Goal: Communication & Community: Answer question/provide support

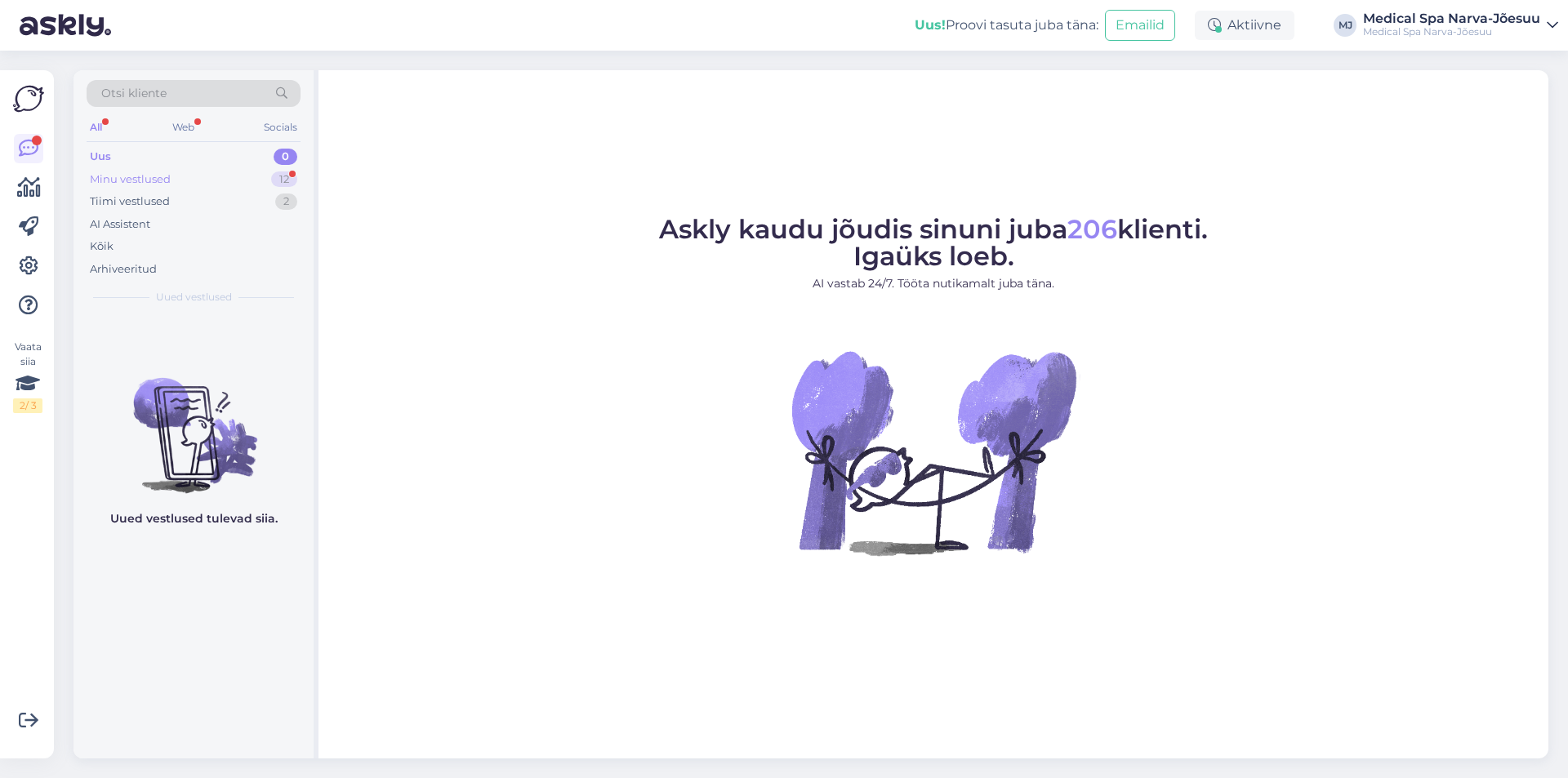
click at [121, 176] on div "Minu vestlused" at bounding box center [130, 179] width 80 height 16
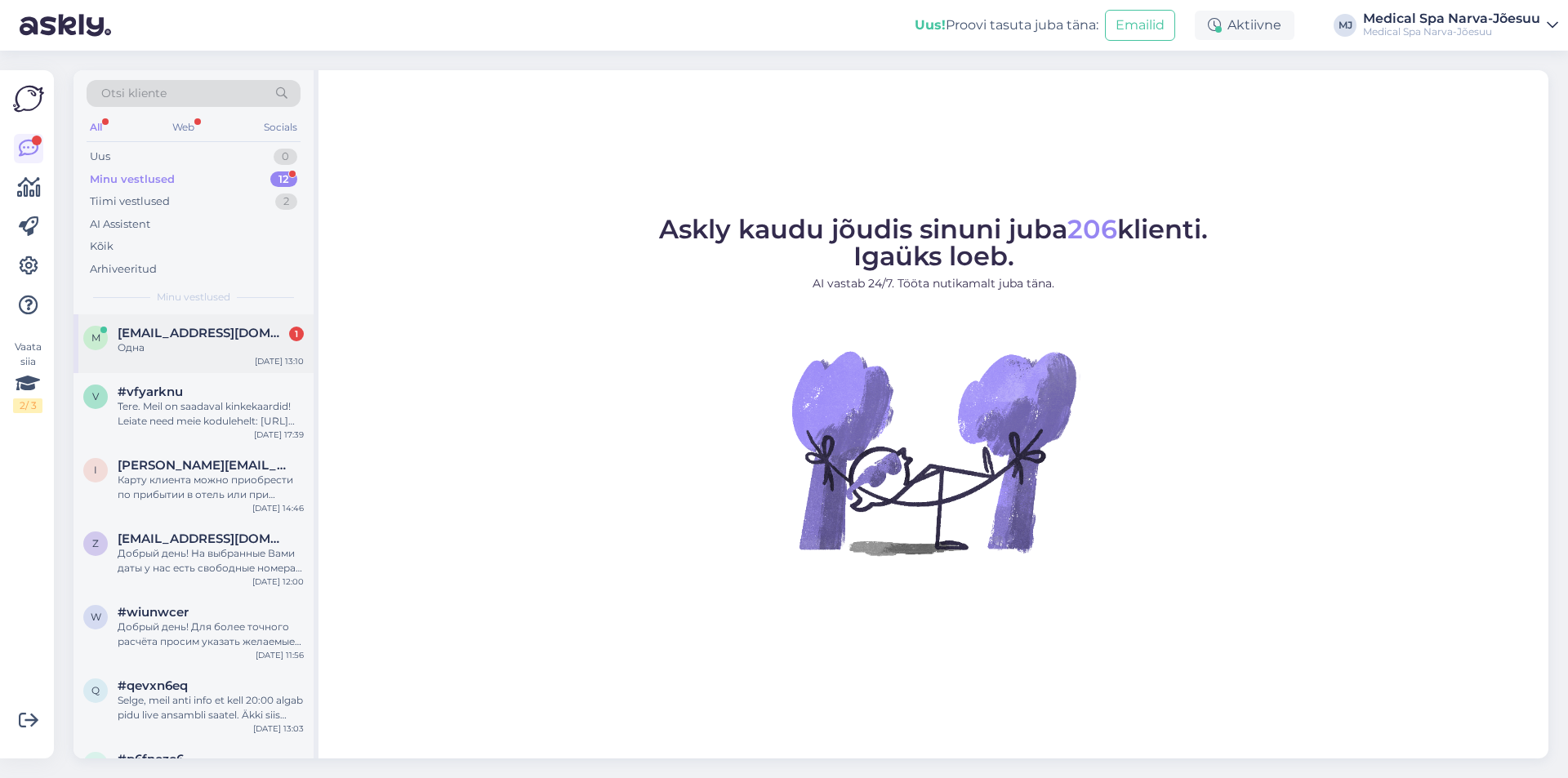
click at [187, 335] on span "[EMAIL_ADDRESS][DOMAIN_NAME]" at bounding box center [202, 333] width 169 height 15
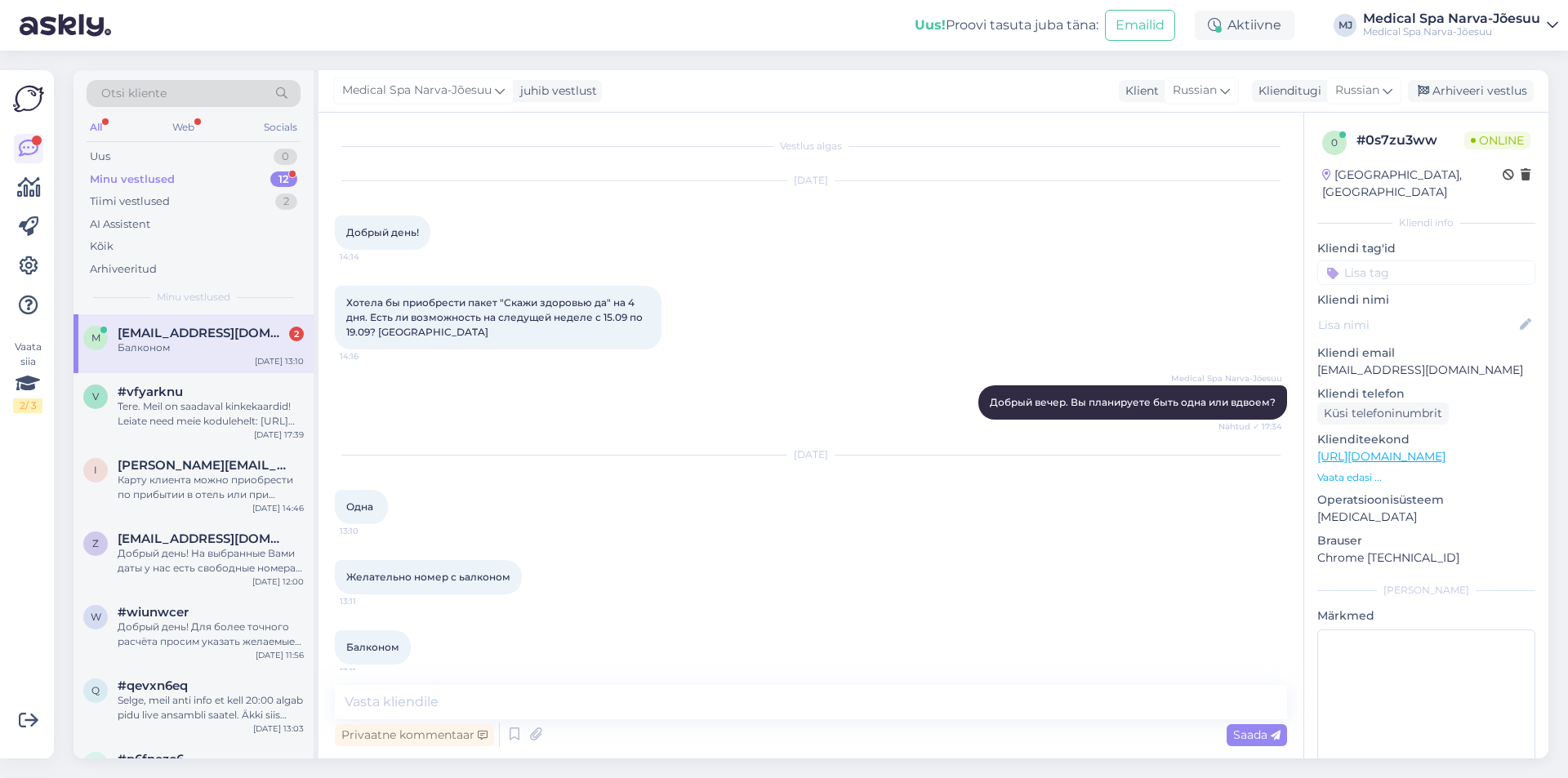
scroll to position [12, 0]
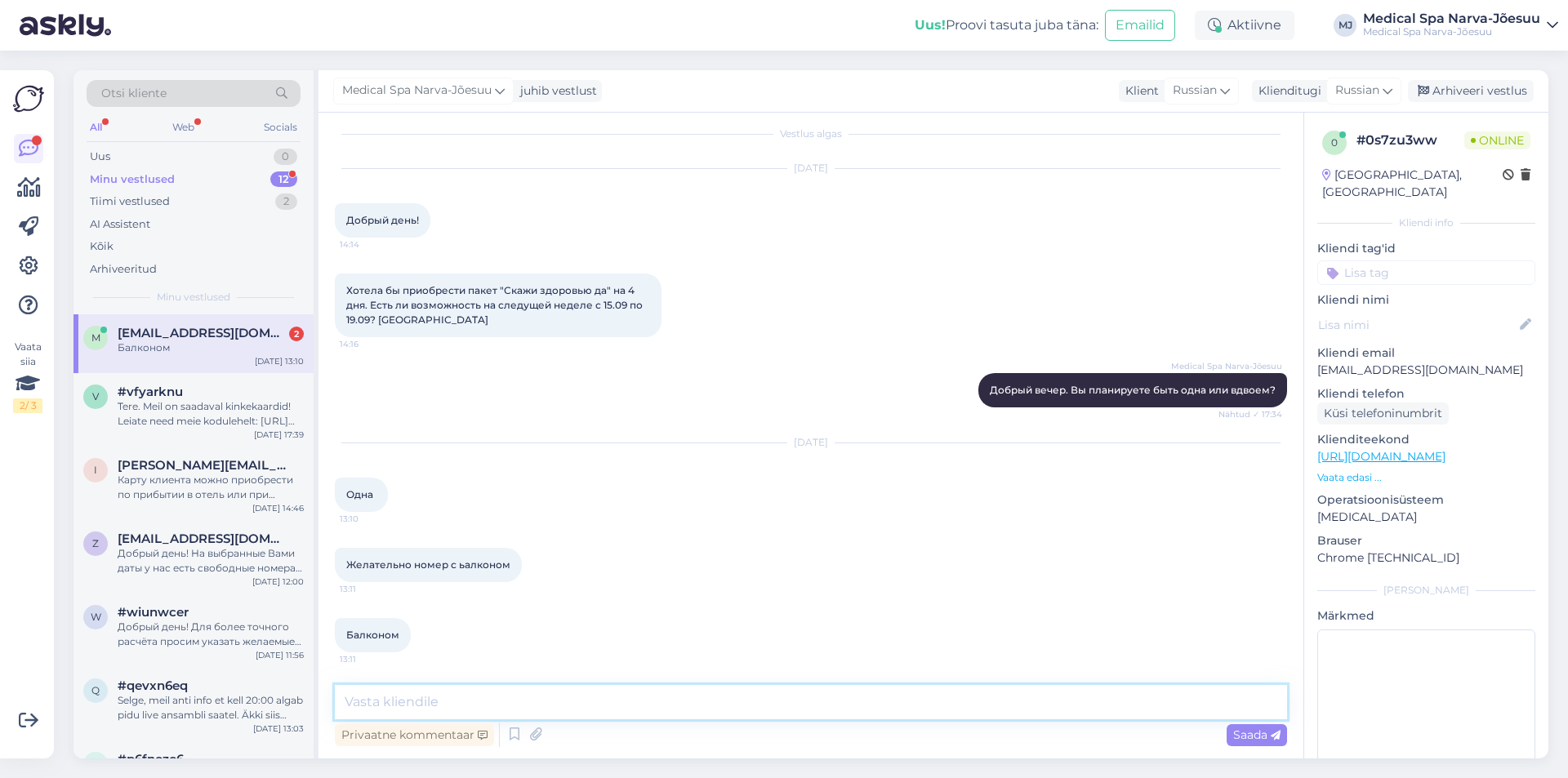
click at [469, 697] on textarea at bounding box center [811, 702] width 953 height 34
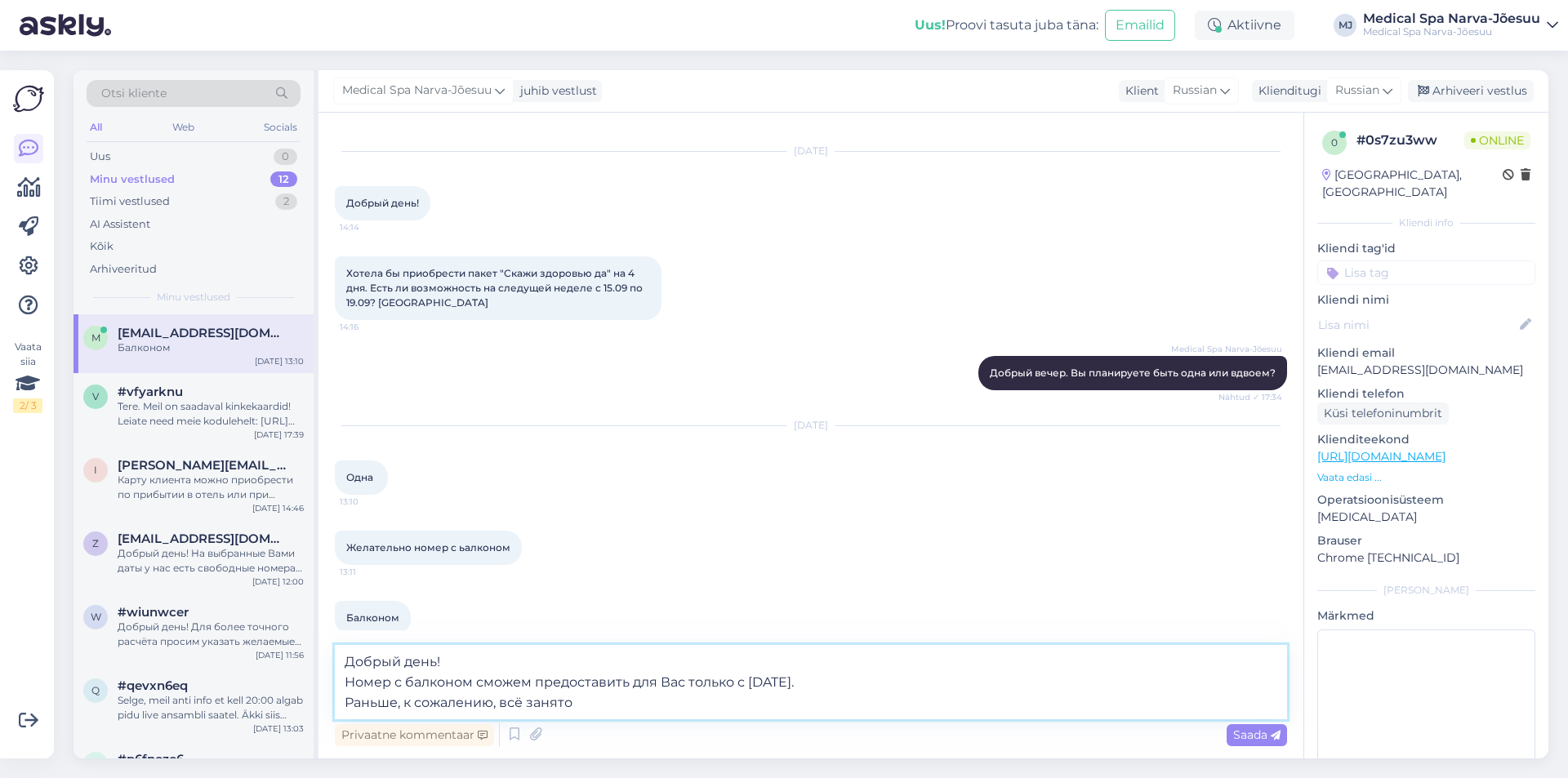
type textarea "Добрый день! Номер с балконом сможем предоставить для Вас только с [DATE]. Рань…"
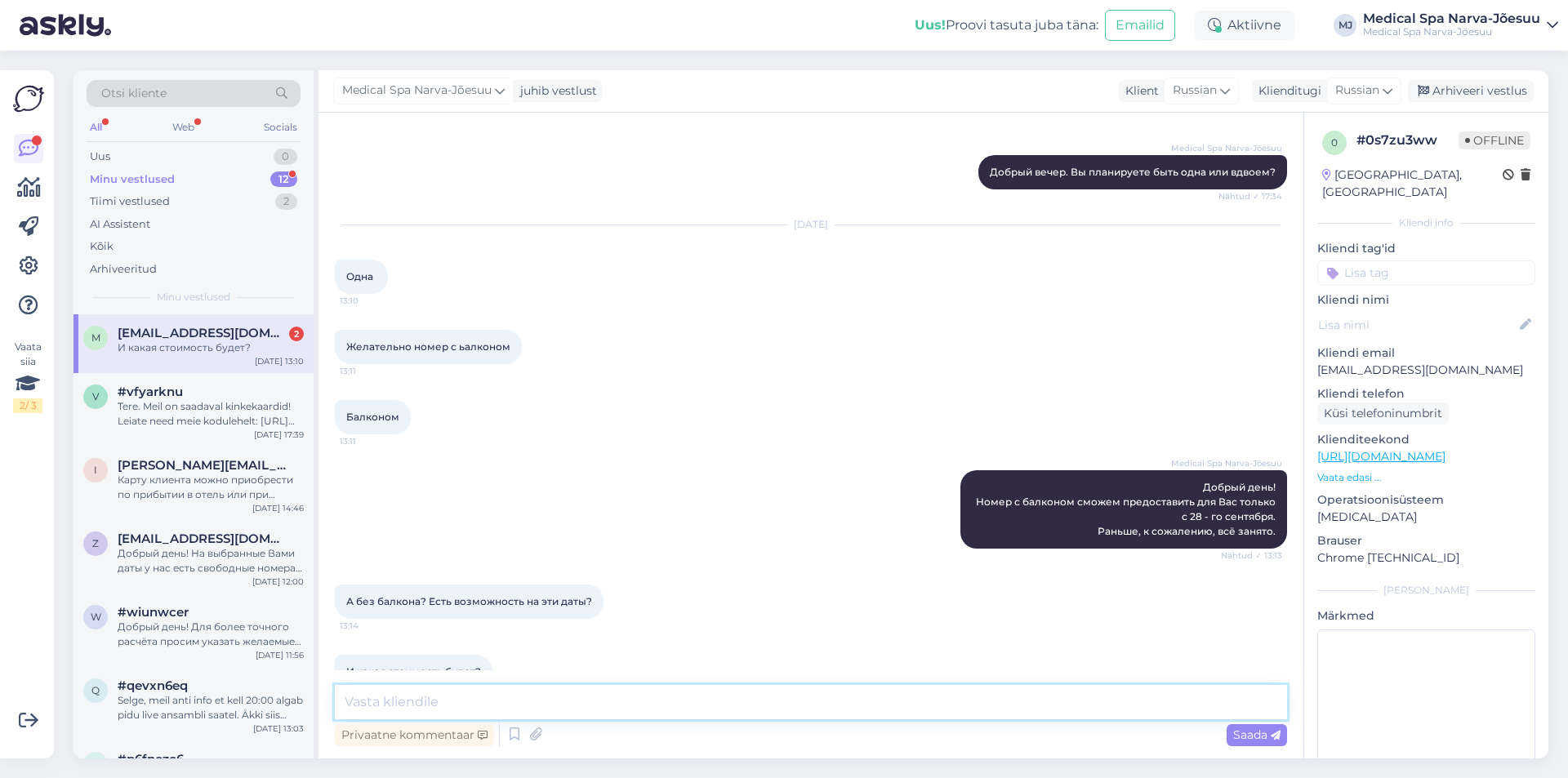
scroll to position [267, 0]
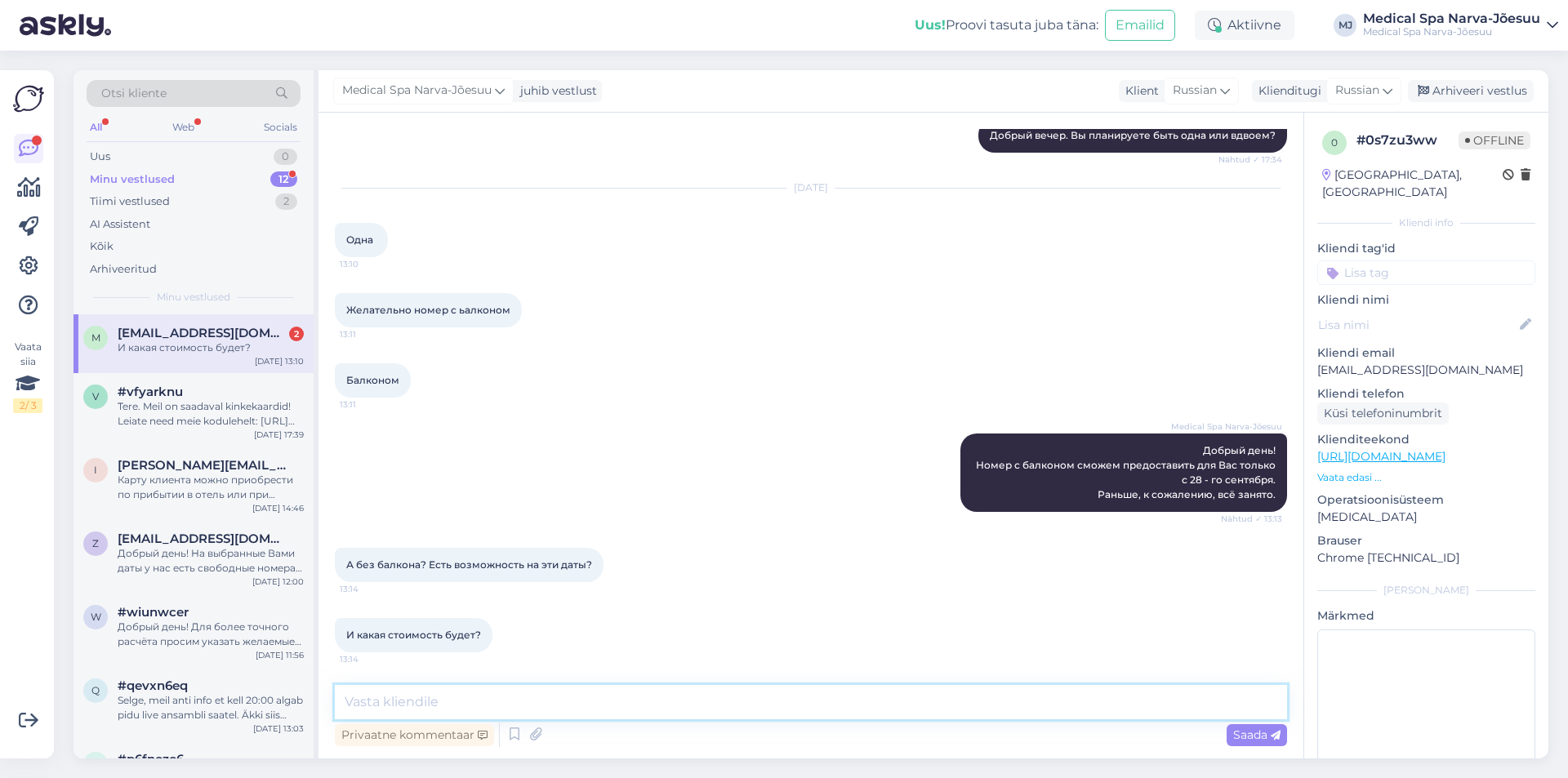
click at [443, 694] on textarea at bounding box center [811, 702] width 953 height 34
type textarea "[PERSON_NAME]"
click at [552, 701] on textarea "на период с 15.09 по 19.09" at bounding box center [811, 702] width 953 height 34
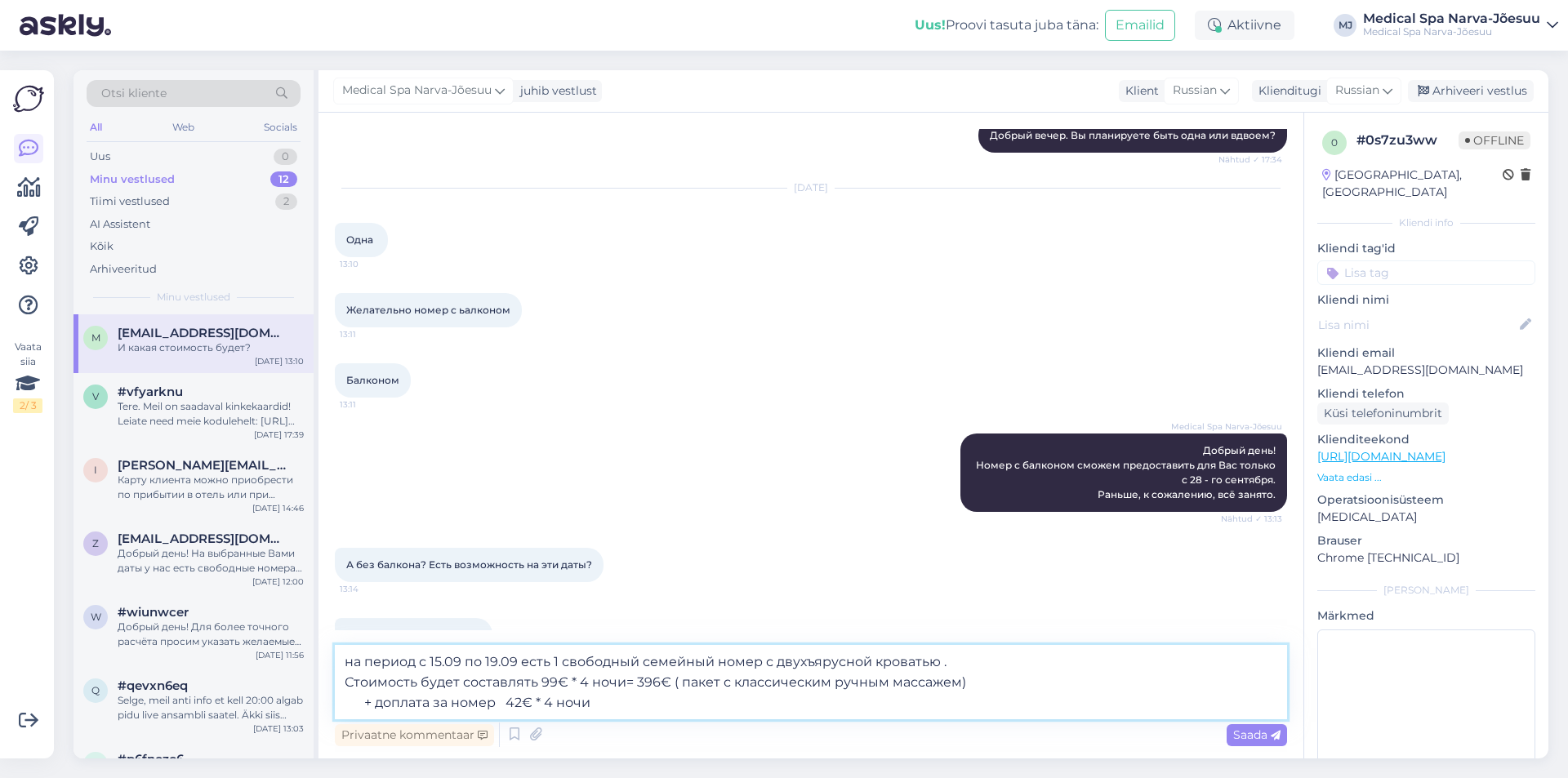
click at [510, 703] on textarea "на период с 15.09 по 19.09 есть 1 свободный семейный номер с двухъярусной крова…" at bounding box center [811, 682] width 953 height 75
click at [643, 702] on textarea "на период с 15.09 по 19.09 есть 1 свободный семейный номер с двухъярусной крова…" at bounding box center [811, 682] width 953 height 75
click at [640, 704] on textarea "на период с 15.09 по 19.09 есть 1 свободный семейный номер с двухъярусной крова…" at bounding box center [811, 682] width 953 height 75
click at [544, 704] on textarea "на период с 15.09 по 19.09 есть 1 свободный семейный номер с двухъярусной крова…" at bounding box center [811, 682] width 953 height 75
click at [689, 702] on textarea "на период с 15.09 по 19.09 есть 1 свободный семейный номер с двухъярусной крова…" at bounding box center [811, 682] width 953 height 75
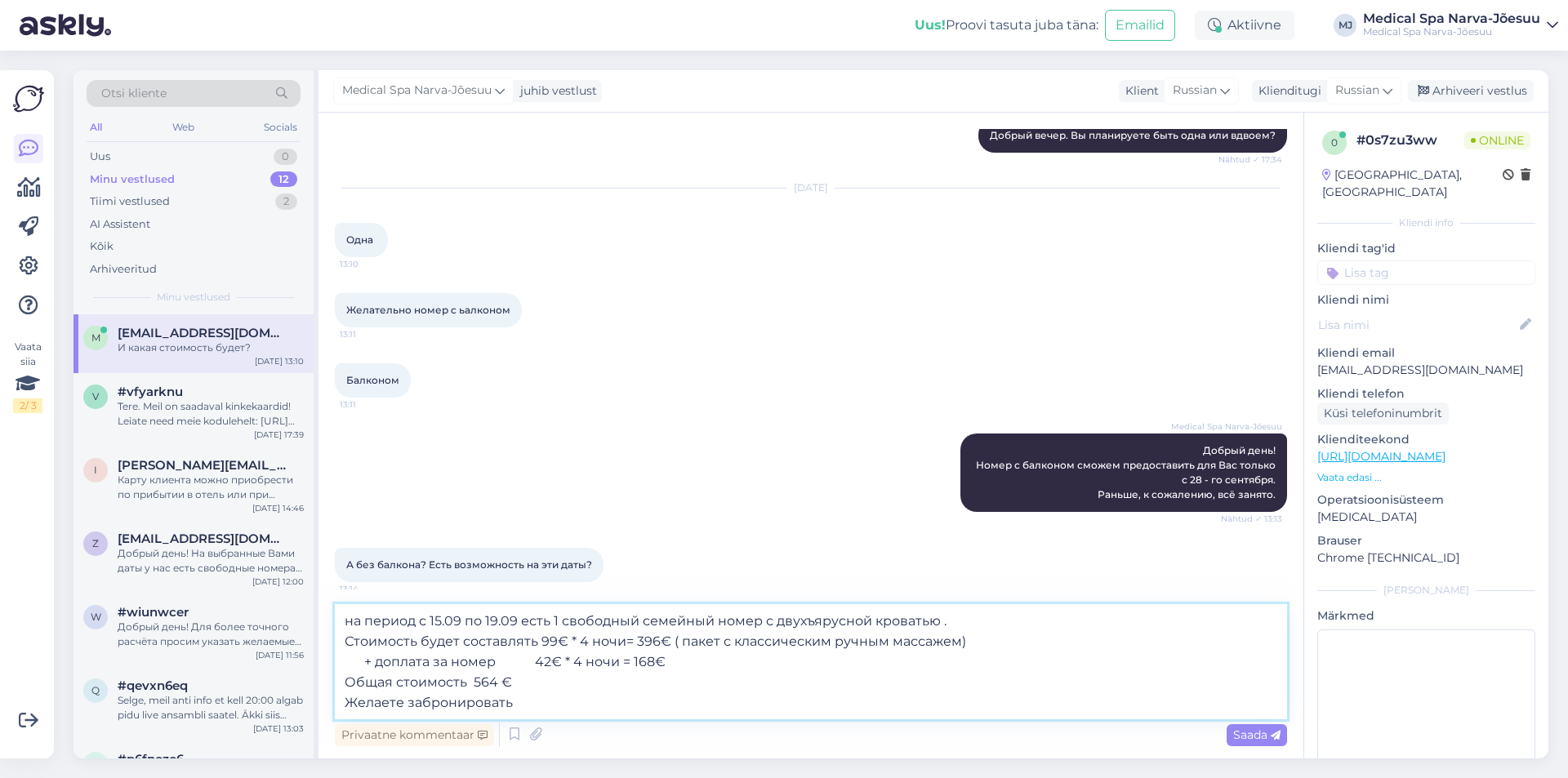
type textarea "на период с 15.09 по 19.09 есть 1 свободный семейный номер с двухъярусной крова…"
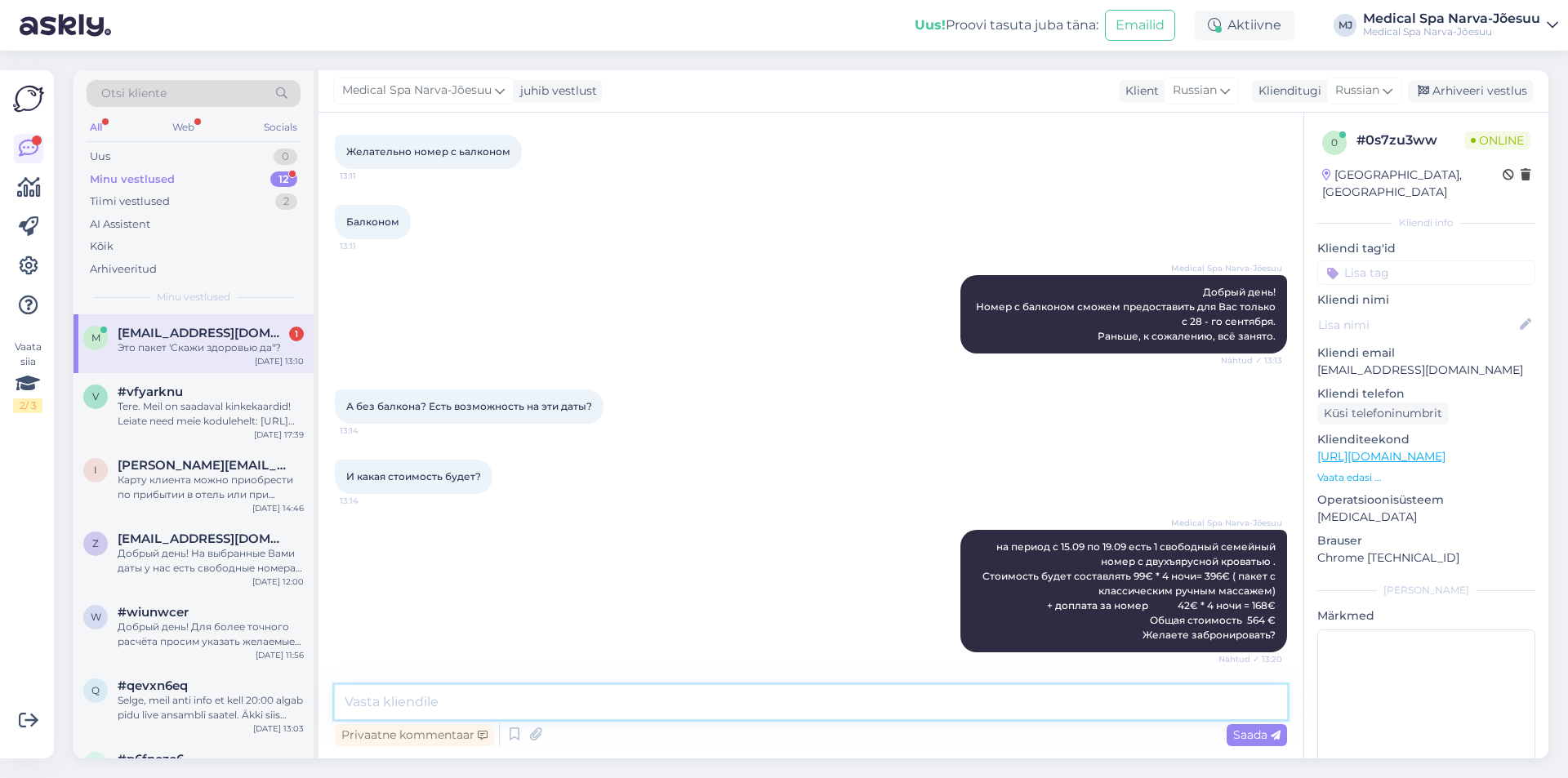
scroll to position [496, 0]
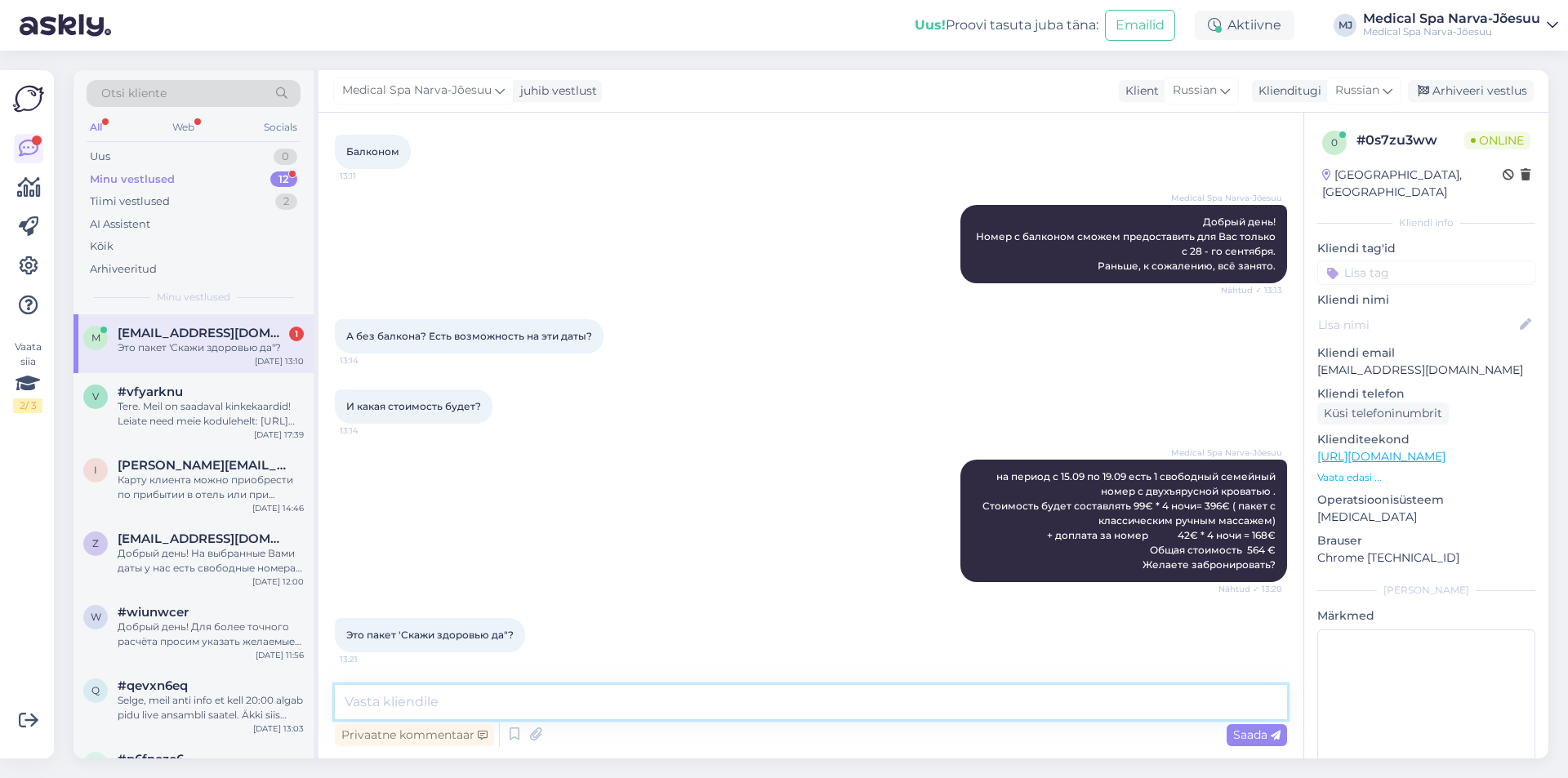
click at [461, 695] on textarea at bounding box center [811, 702] width 953 height 34
type textarea "Да"
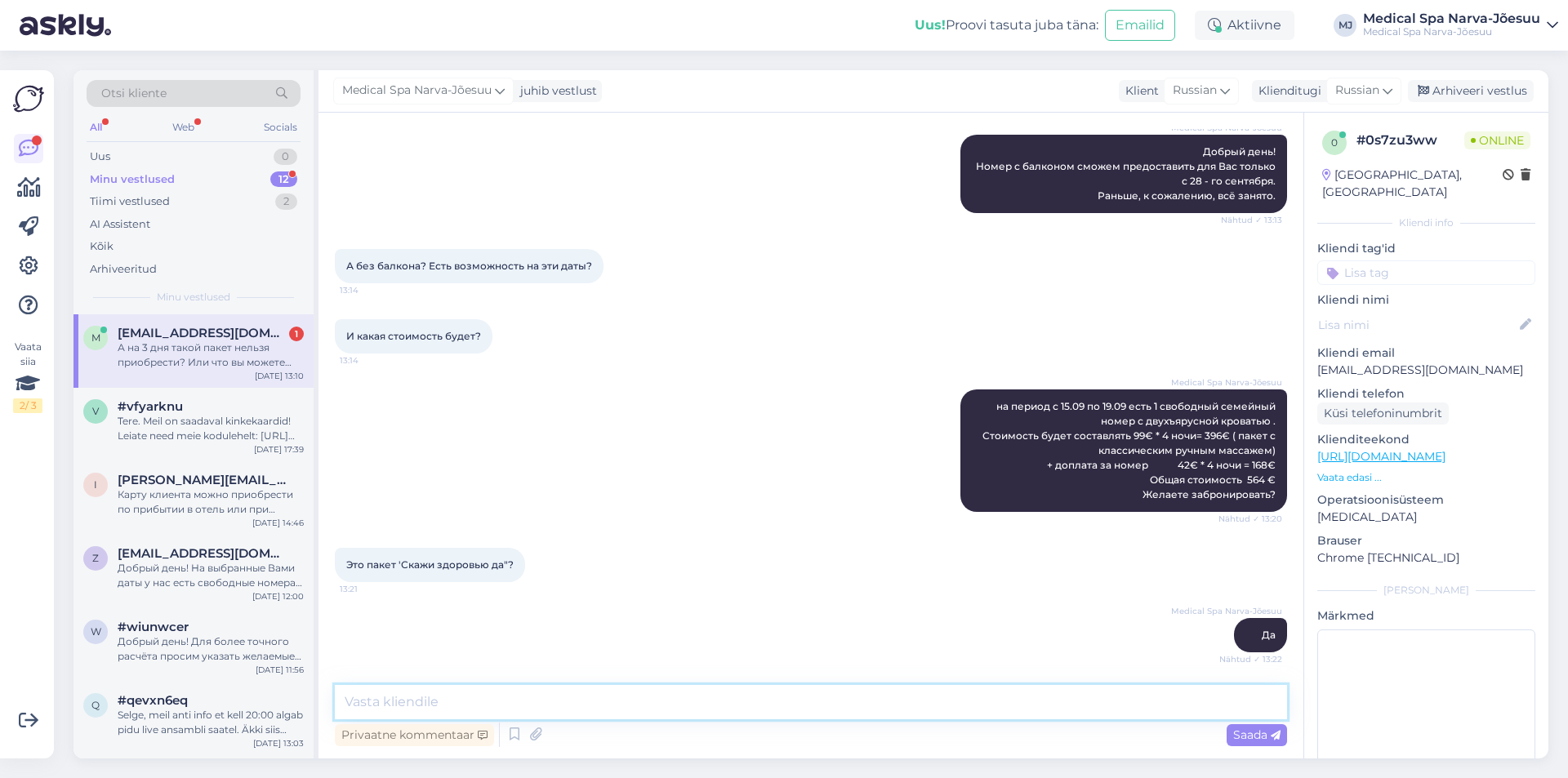
scroll to position [665, 0]
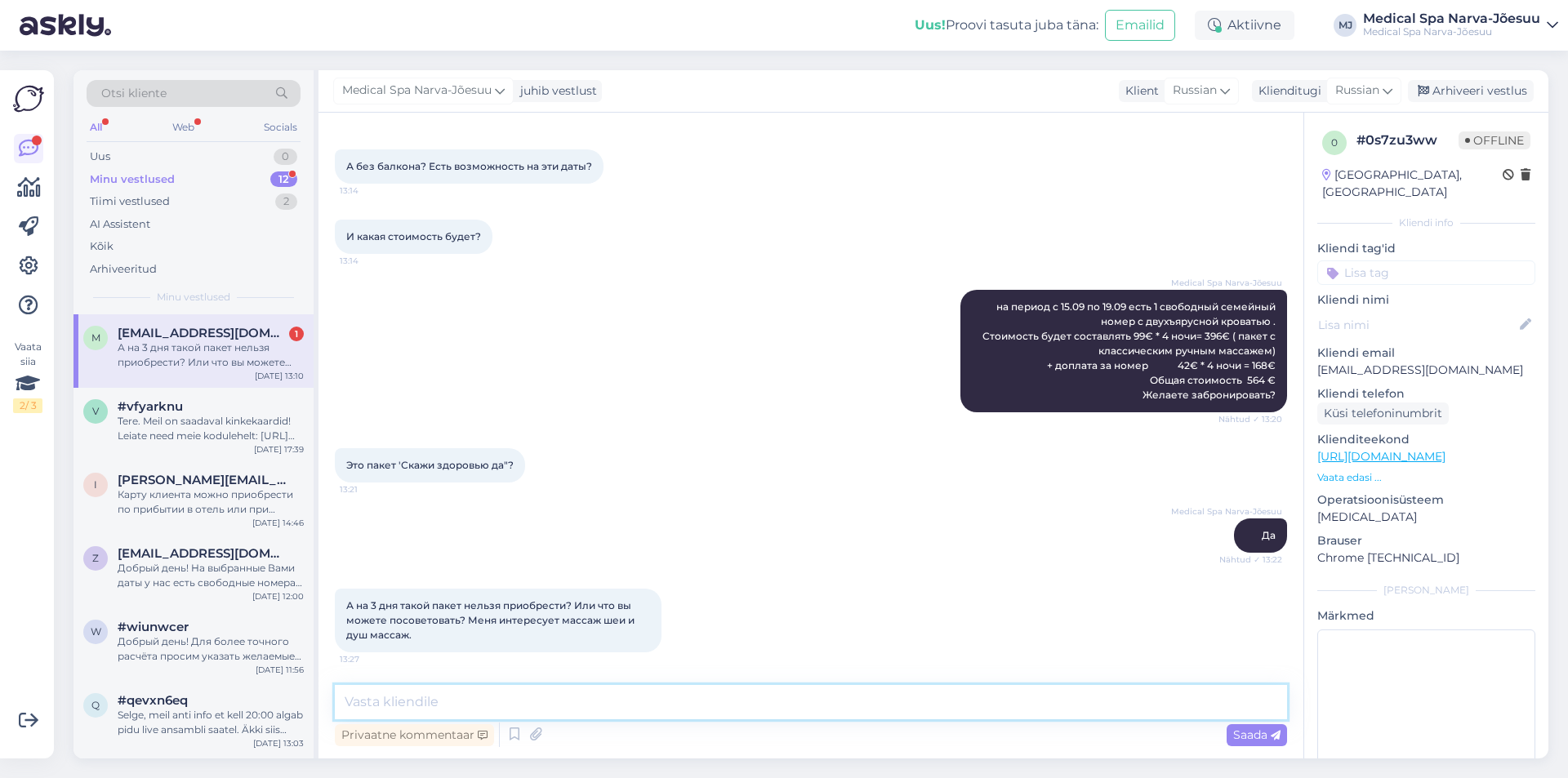
click at [472, 688] on textarea at bounding box center [811, 702] width 953 height 34
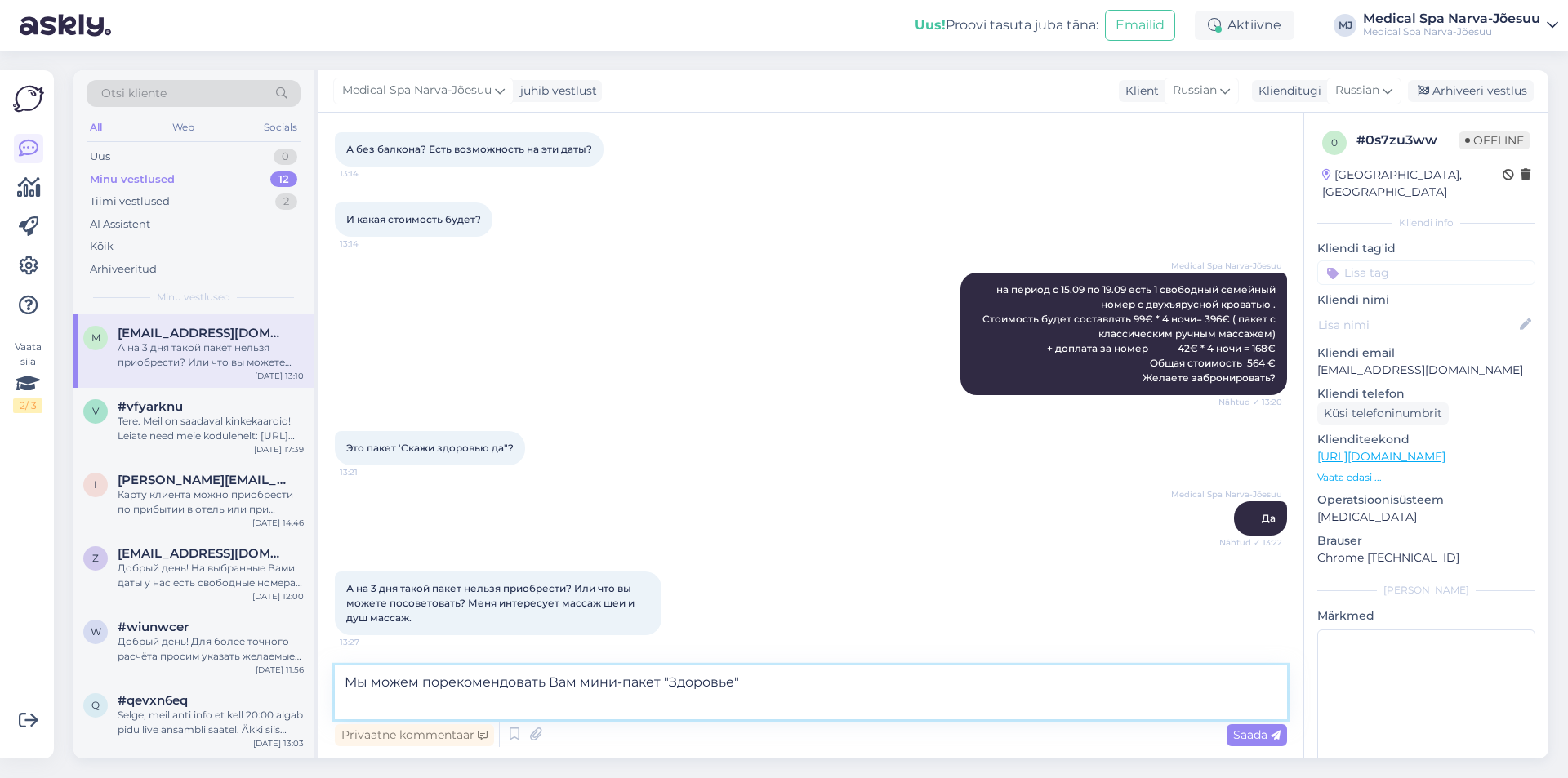
paste textarea "[URL][DOMAIN_NAME]"
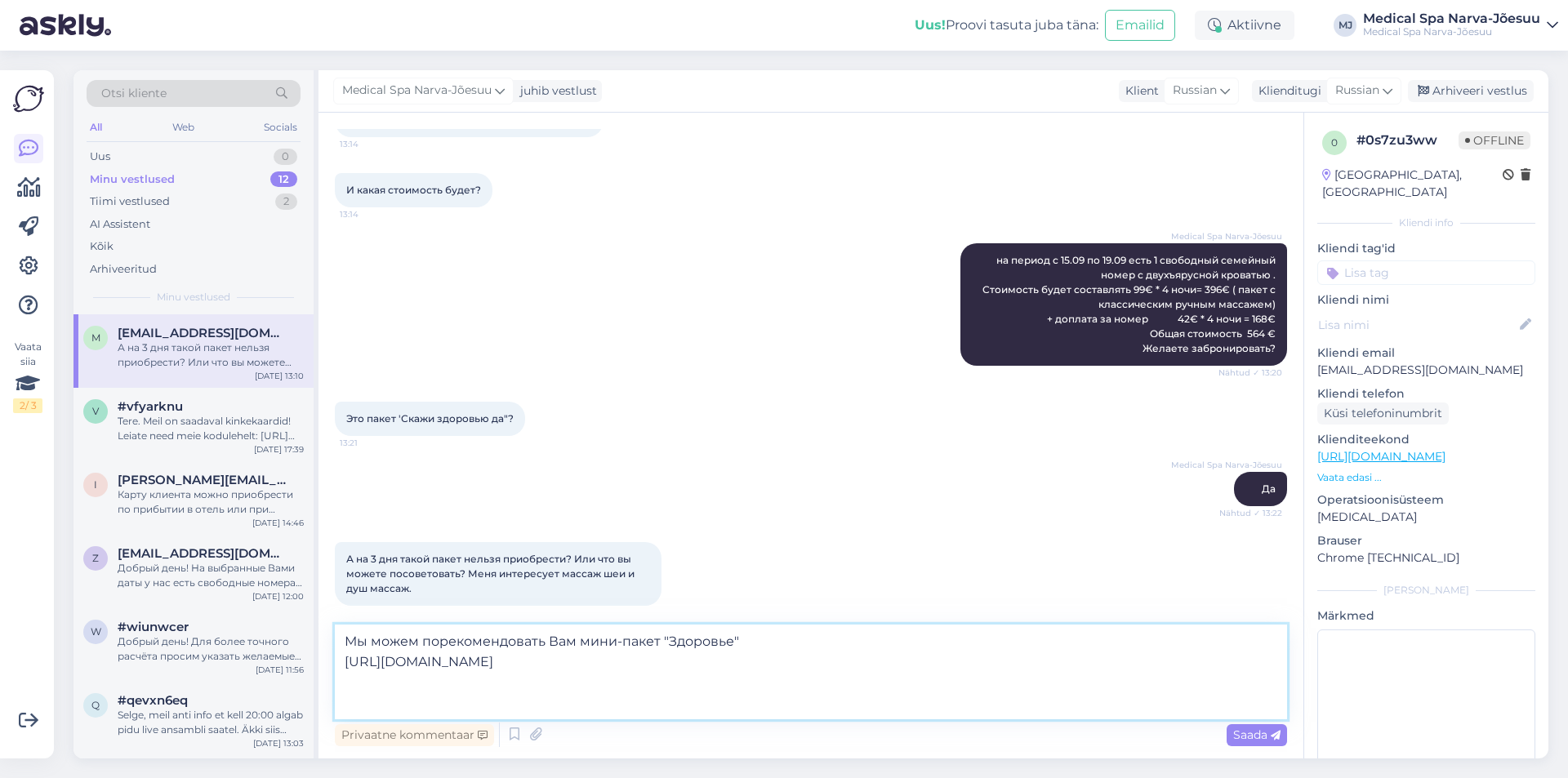
scroll to position [726, 0]
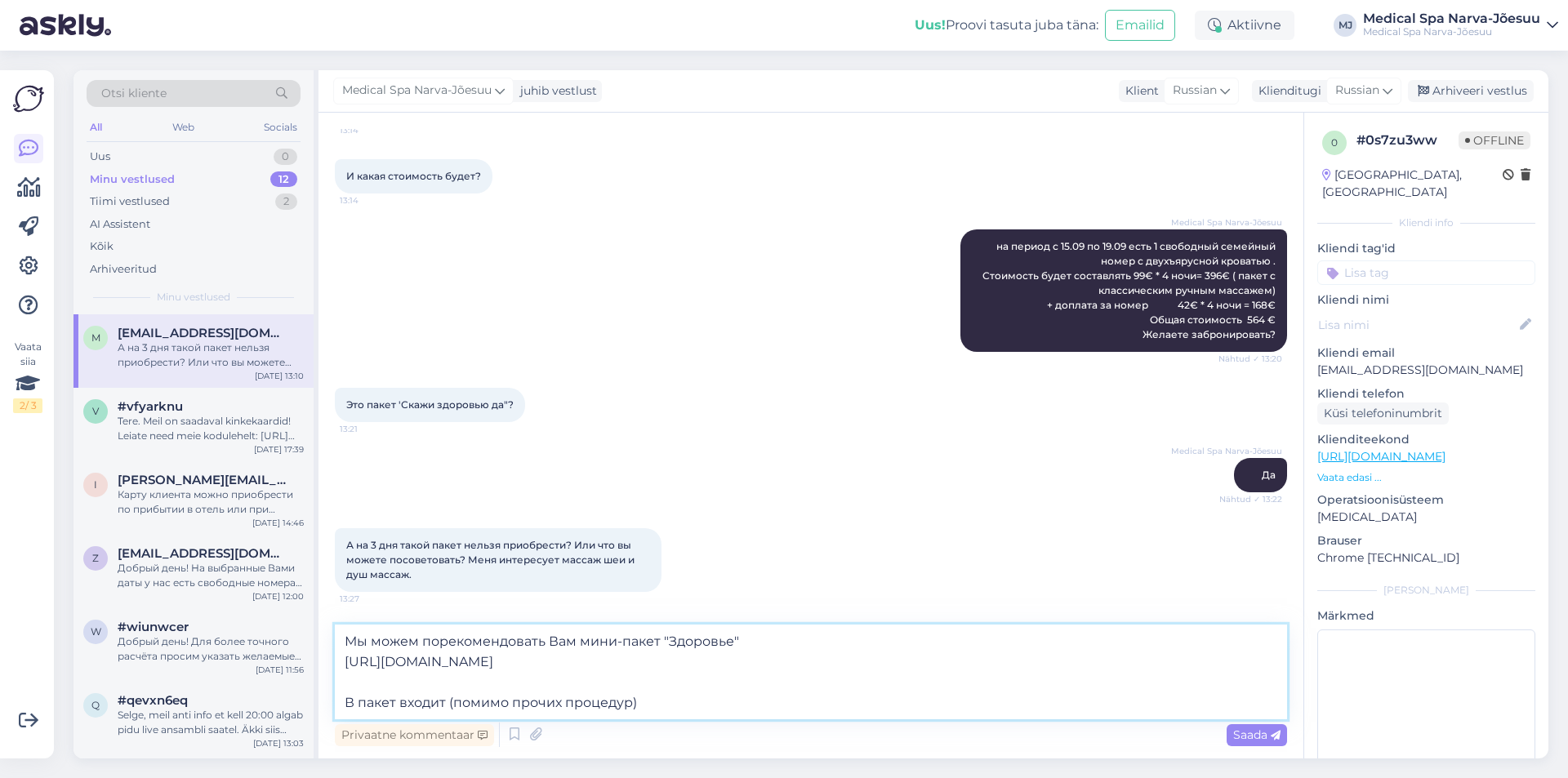
paste textarea "Водный массаж «душ [PERSON_NAME]»"
click at [639, 705] on textarea "Мы можем порекомендовать Вам мини-пакет "Здоровье" [URL][DOMAIN_NAME] В пакет в…" at bounding box center [811, 672] width 953 height 95
click at [885, 704] on textarea "Мы можем порекомендовать Вам мини-пакет "Здоровье" [URL][DOMAIN_NAME] В пакет в…" at bounding box center [811, 672] width 953 height 95
click at [643, 705] on textarea "Мы можем порекомендовать Вам мини-пакет "Здоровье" [URL][DOMAIN_NAME] В пакет в…" at bounding box center [811, 672] width 953 height 95
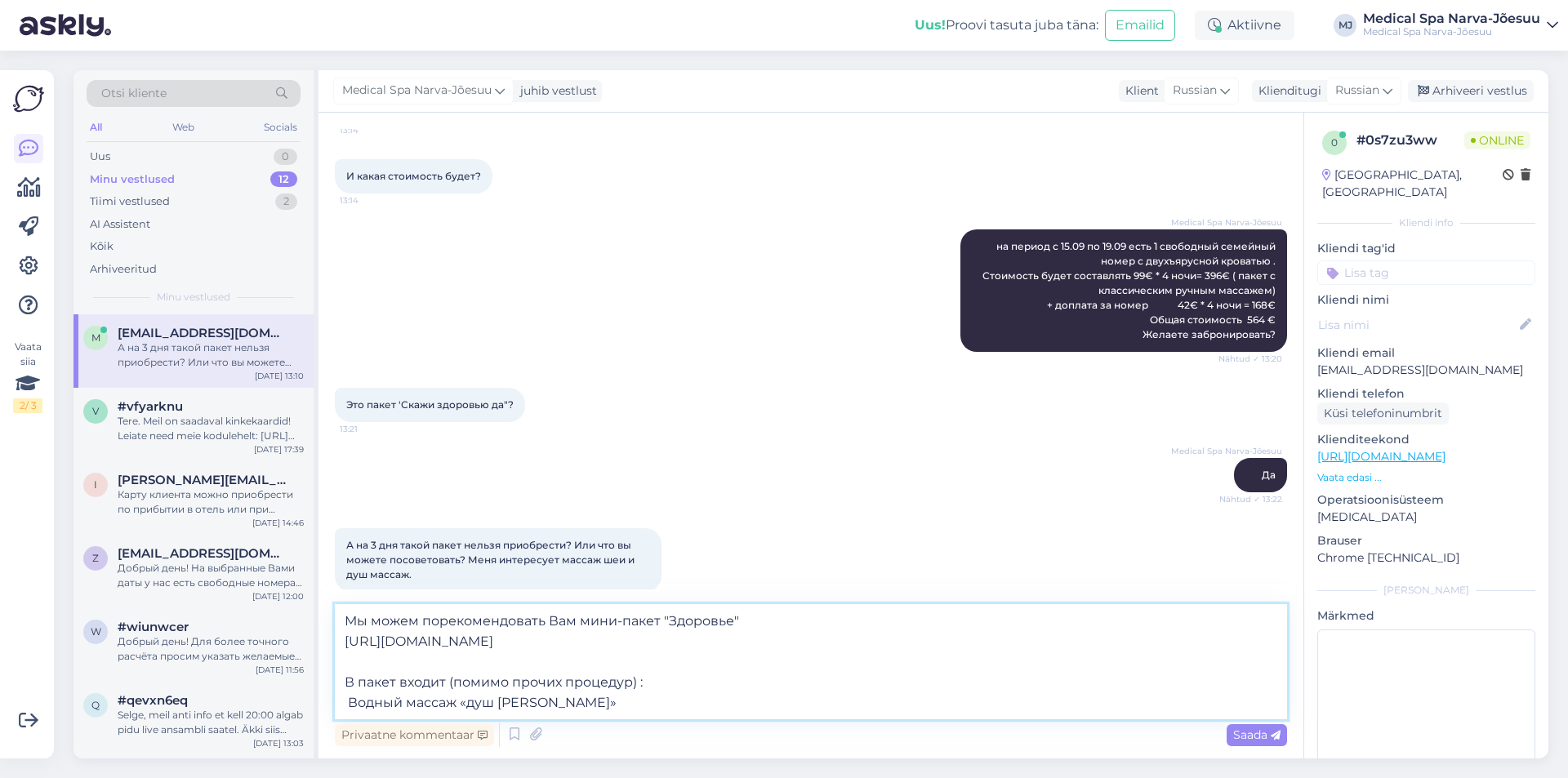
click at [348, 707] on textarea "Мы можем порекомендовать Вам мини-пакет "Здоровье" [URL][DOMAIN_NAME] В пакет в…" at bounding box center [811, 662] width 953 height 115
click at [561, 705] on textarea "Мы можем порекомендовать Вам мини-пакет "Здоровье" [URL][DOMAIN_NAME] В пакет в…" at bounding box center [811, 662] width 953 height 115
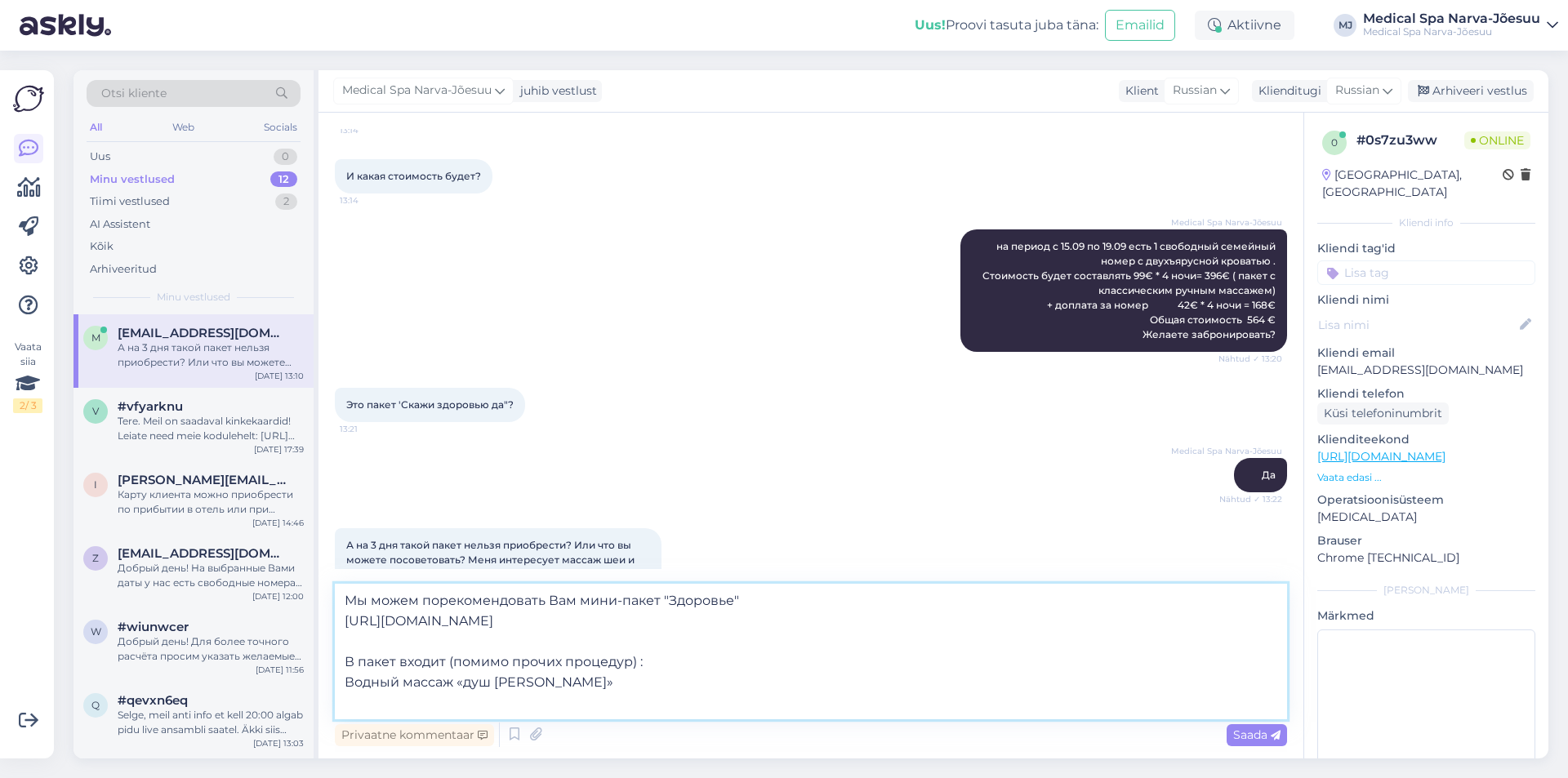
paste textarea "Импульсный массаж спины на аппарате Stimawell Relax (30 мин)"
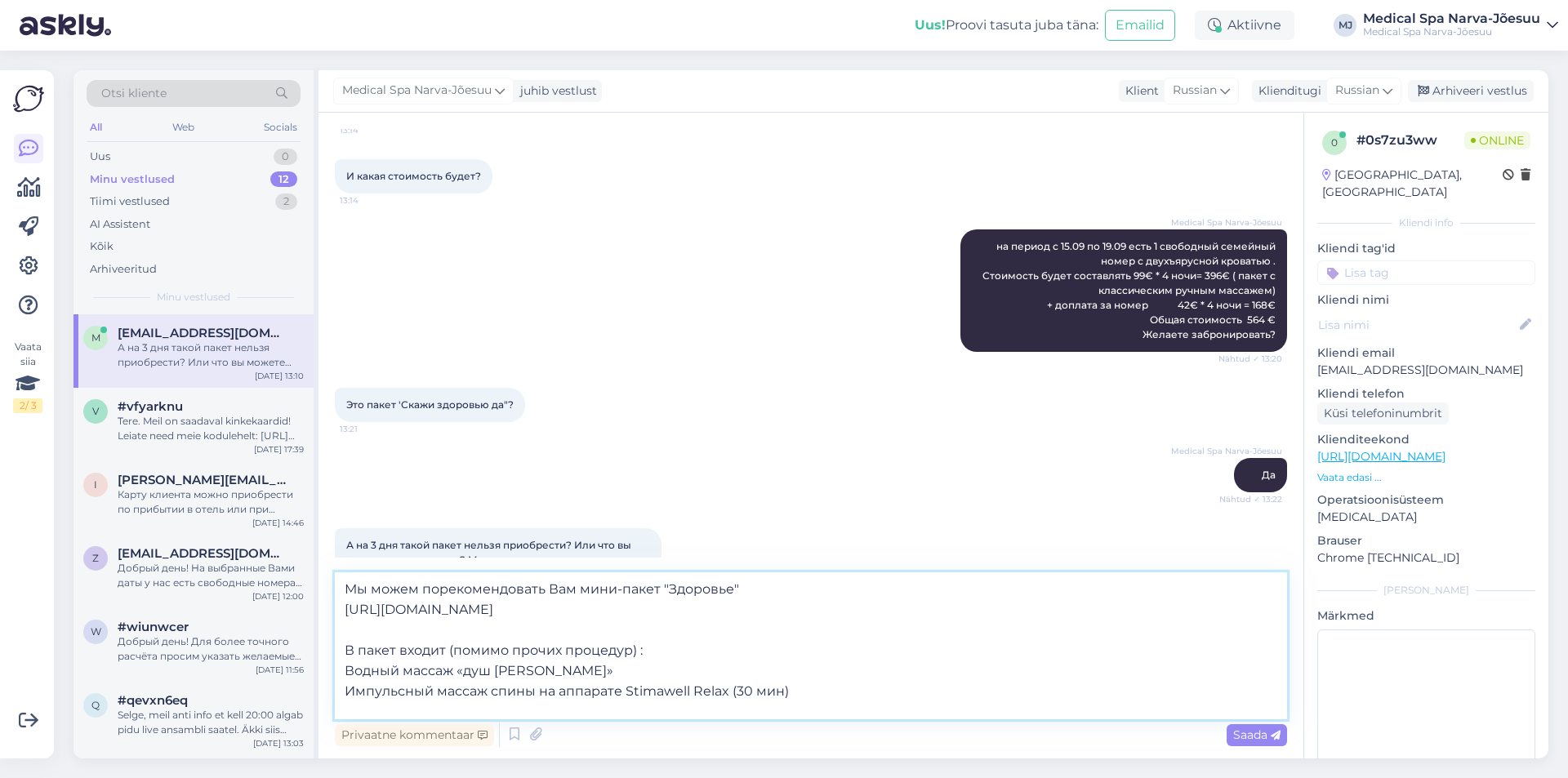
paste textarea "Расслабляющий массаж на водяной массажной кровати QUATTROMANO (20 мин)"
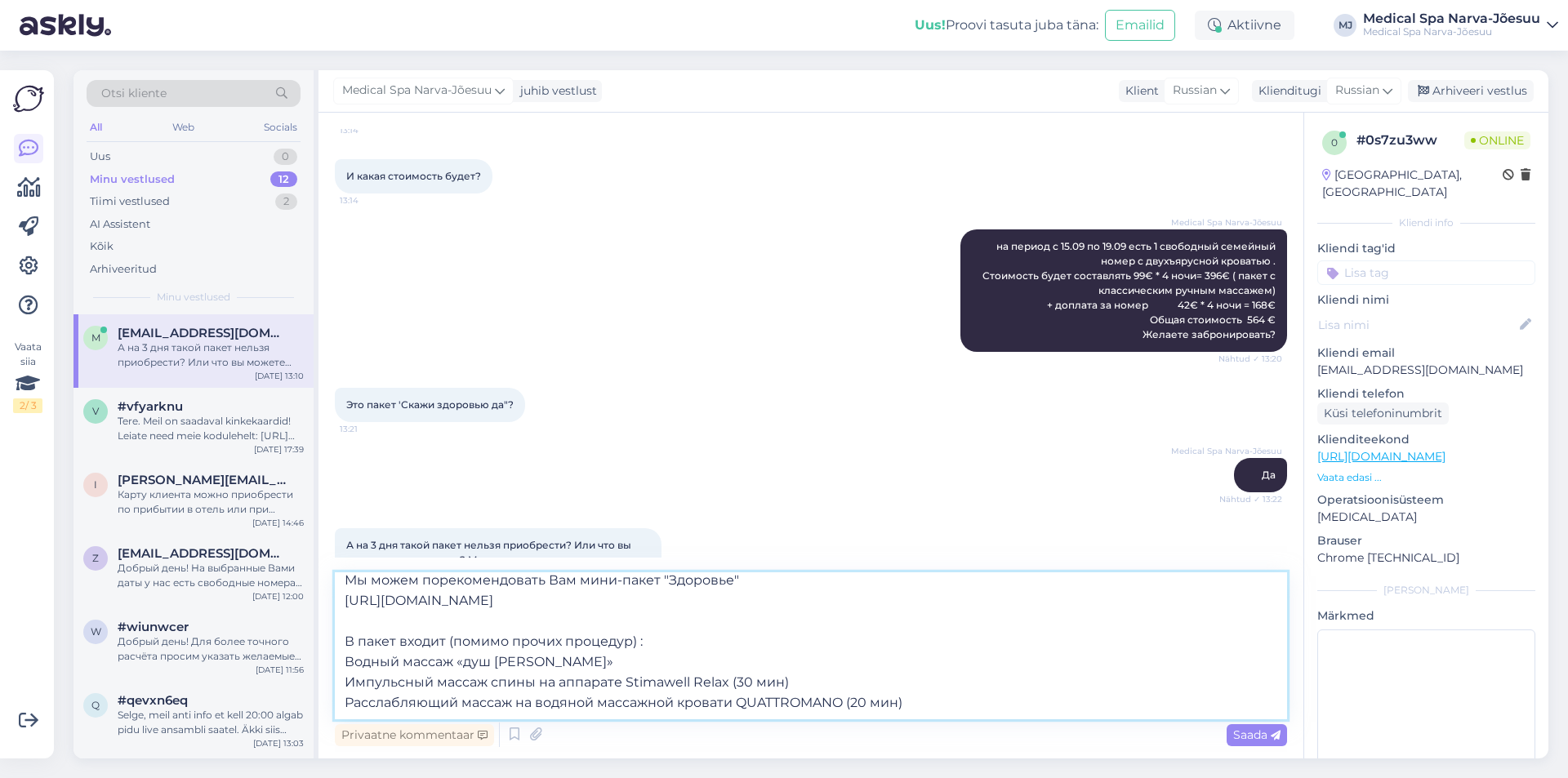
scroll to position [41, 0]
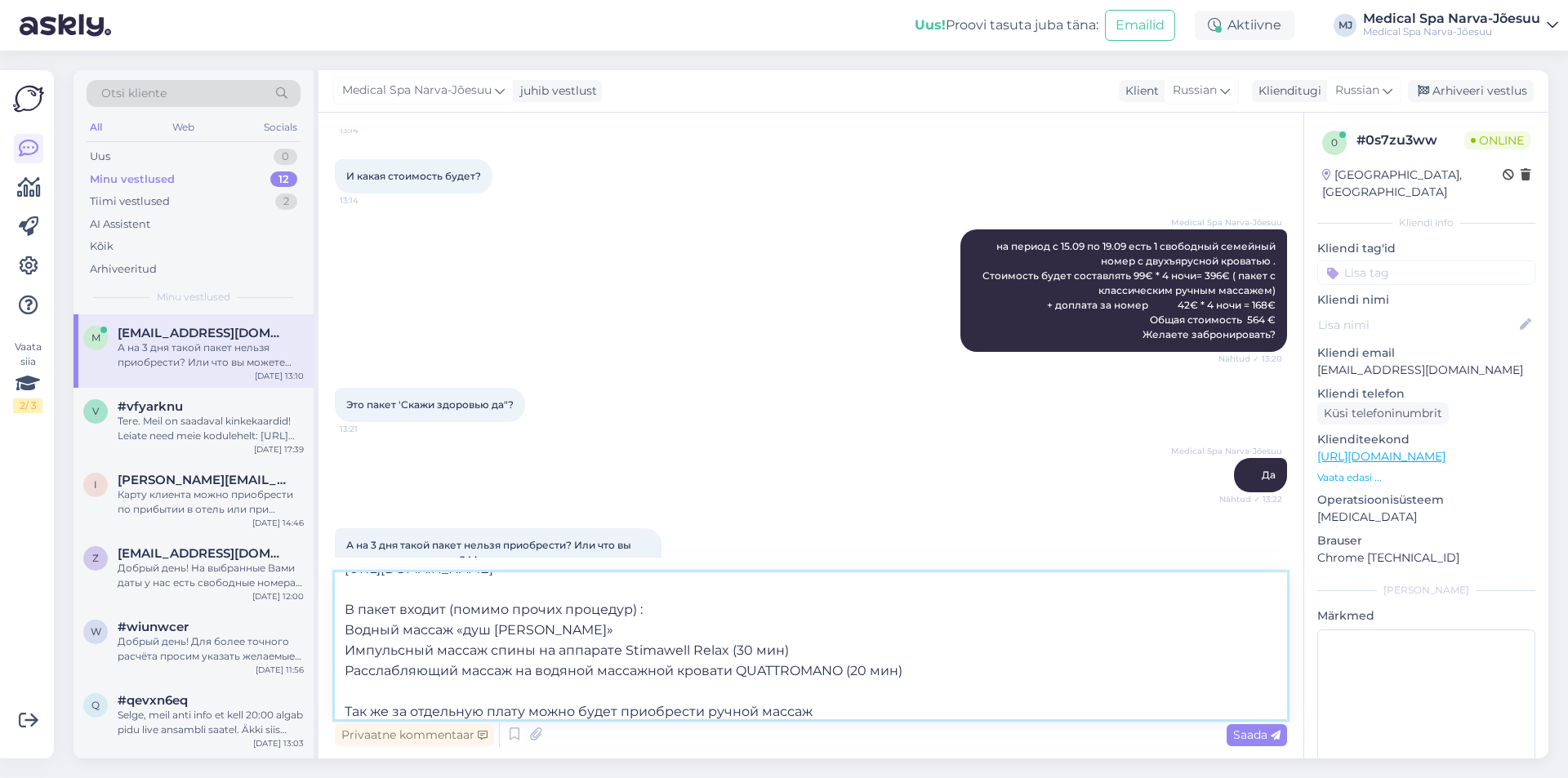
paste textarea "Классический массаж (20 мин) 32 €, (40 мин) 52 €, (60 мин) 60 €"
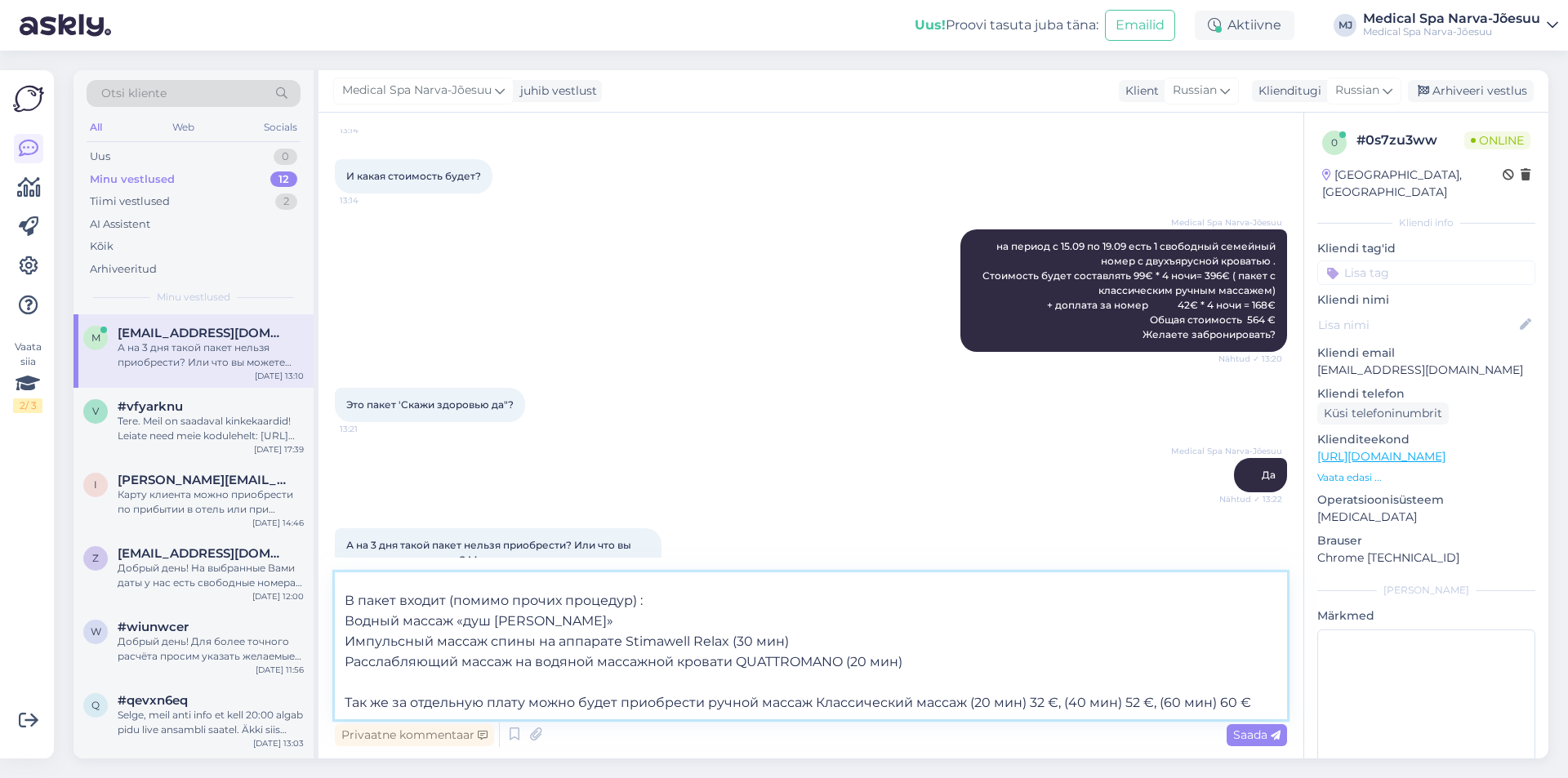
drag, startPoint x: 965, startPoint y: 711, endPoint x: 814, endPoint y: 707, distance: 151.1
click at [814, 707] on textarea "Мы можем порекомендовать Вам мини-пакет "Здоровье" [URL][DOMAIN_NAME] В пакет в…" at bounding box center [811, 645] width 953 height 147
click at [1121, 705] on textarea "Мы можем порекомендовать Вам мини-пакет "Здоровье" [URL][DOMAIN_NAME] В пакет в…" at bounding box center [811, 645] width 953 height 147
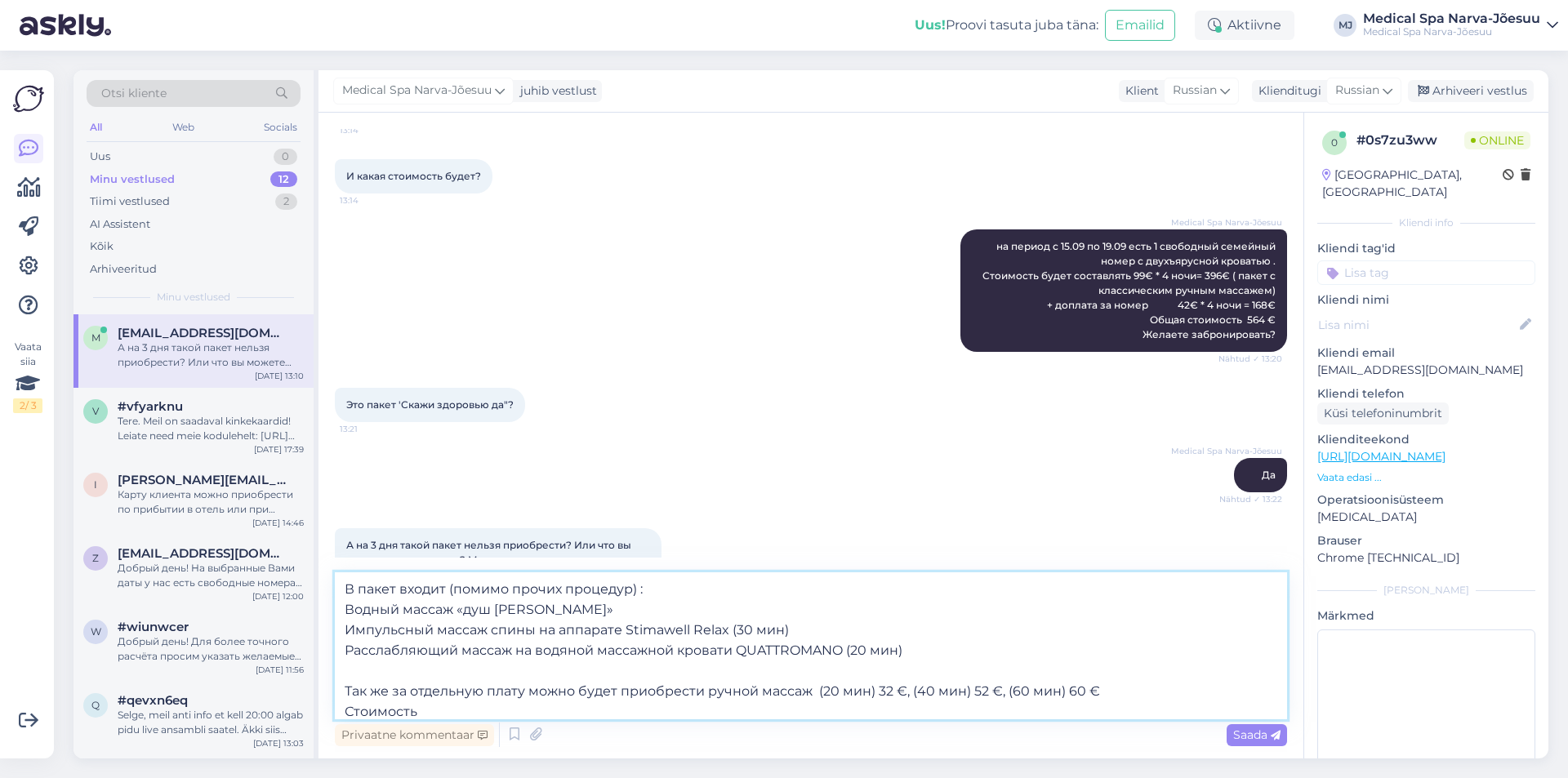
click at [477, 716] on textarea "Мы можем порекомендовать Вам мини-пакет "Здоровье" [URL][DOMAIN_NAME] В пакет в…" at bounding box center [811, 645] width 953 height 147
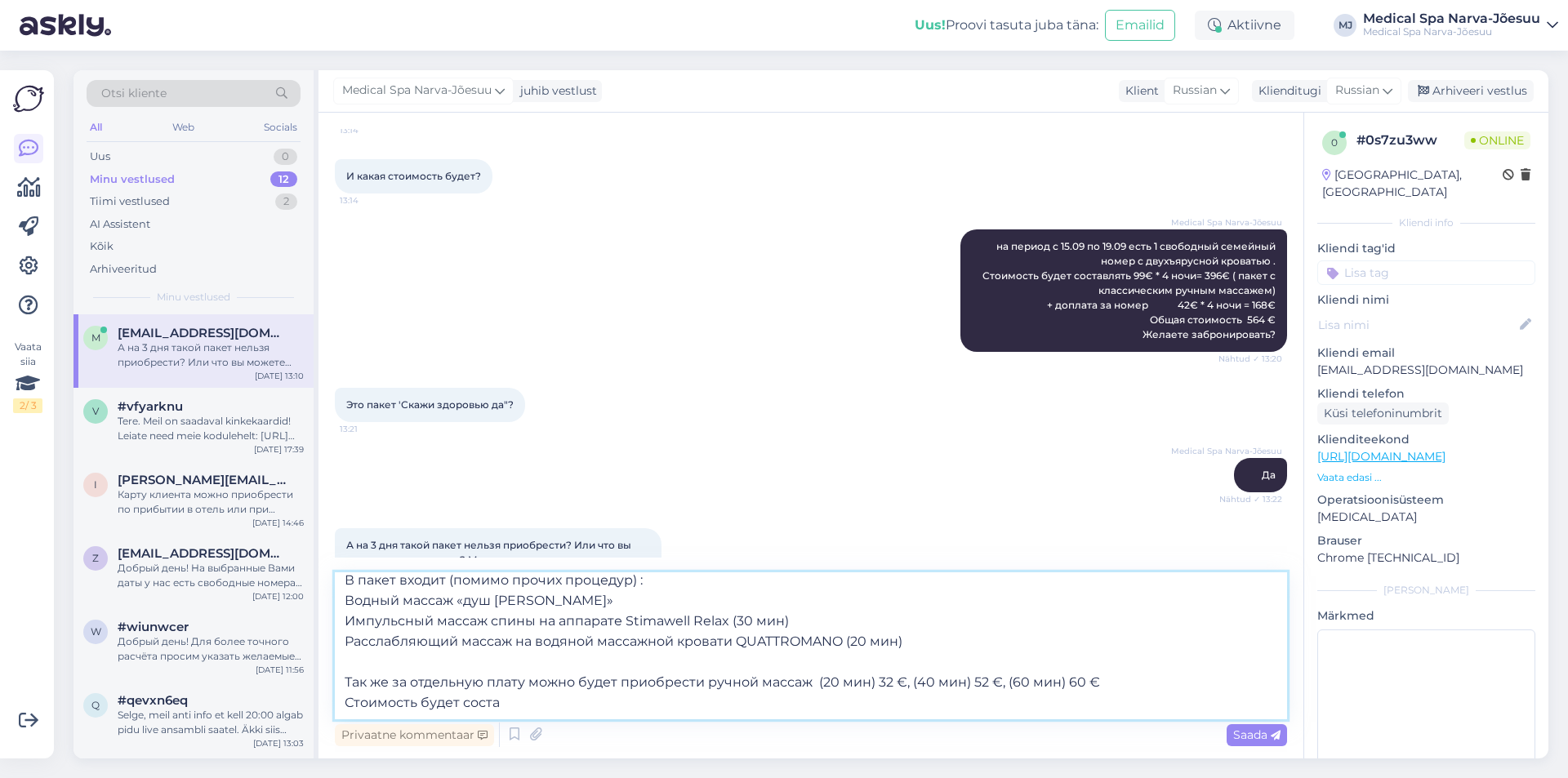
drag, startPoint x: 513, startPoint y: 710, endPoint x: 338, endPoint y: 718, distance: 175.2
click at [339, 719] on div "Мы можем порекомендовать Вам мини-пакет "Здоровье" [URL][DOMAIN_NAME] В пакет в…" at bounding box center [811, 662] width 953 height 178
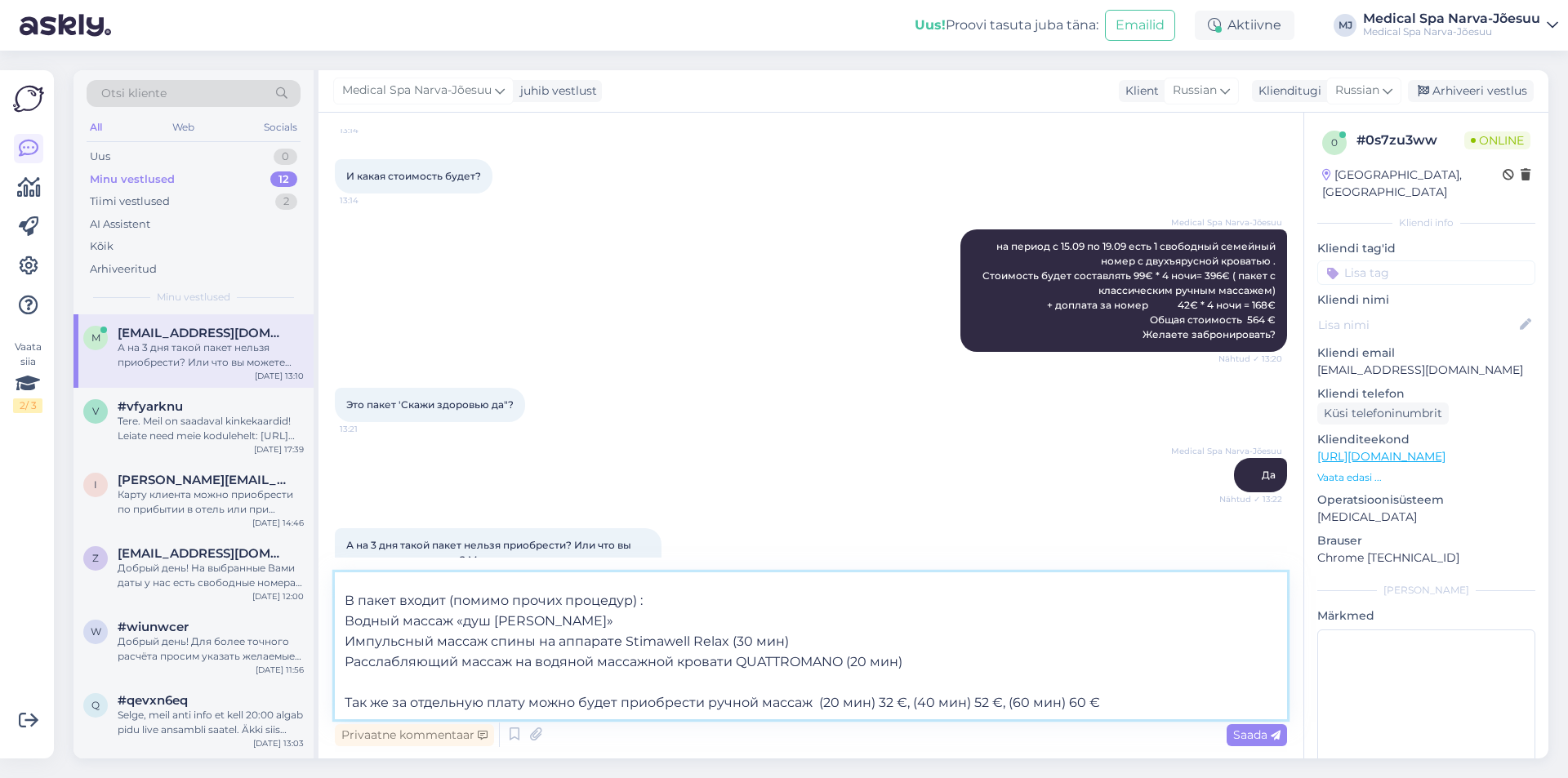
click at [931, 641] on textarea "Мы можем порекомендовать Вам мини-пакет "Здоровье" [URL][DOMAIN_NAME] В пакет в…" at bounding box center [811, 645] width 953 height 147
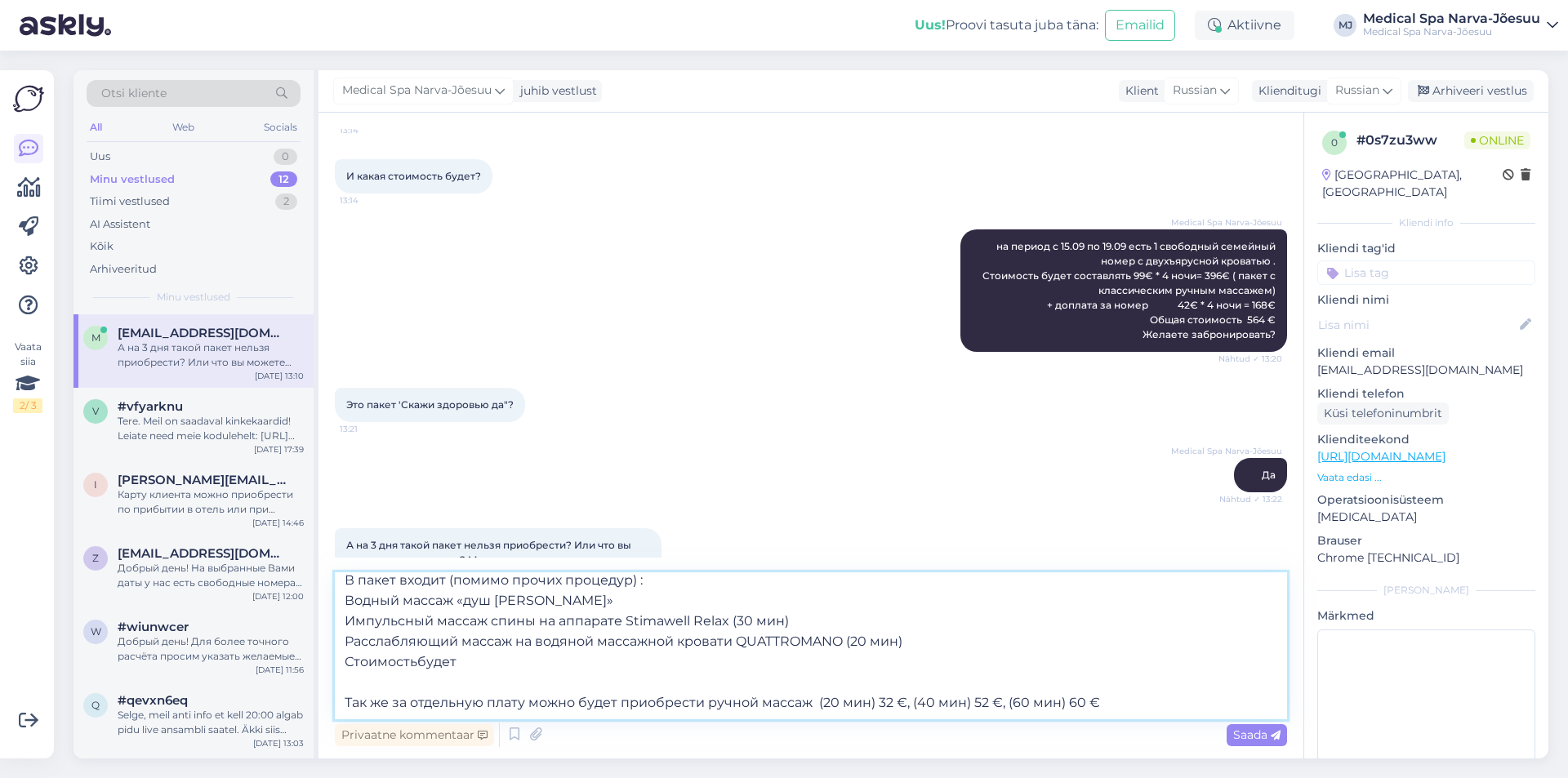
click at [419, 664] on textarea "Мы можем порекомендовать Вам мини-пакет "Здоровье" [URL][DOMAIN_NAME] В пакет в…" at bounding box center [811, 645] width 953 height 147
click at [486, 668] on textarea "Мы можем порекомендовать Вам мини-пакет "Здоровье" [URL][DOMAIN_NAME] В пакет в…" at bounding box center [811, 645] width 953 height 147
click at [914, 639] on textarea "Мы можем порекомендовать Вам мини-пакет "Здоровье" [URL][DOMAIN_NAME] В пакет в…" at bounding box center [811, 645] width 953 height 147
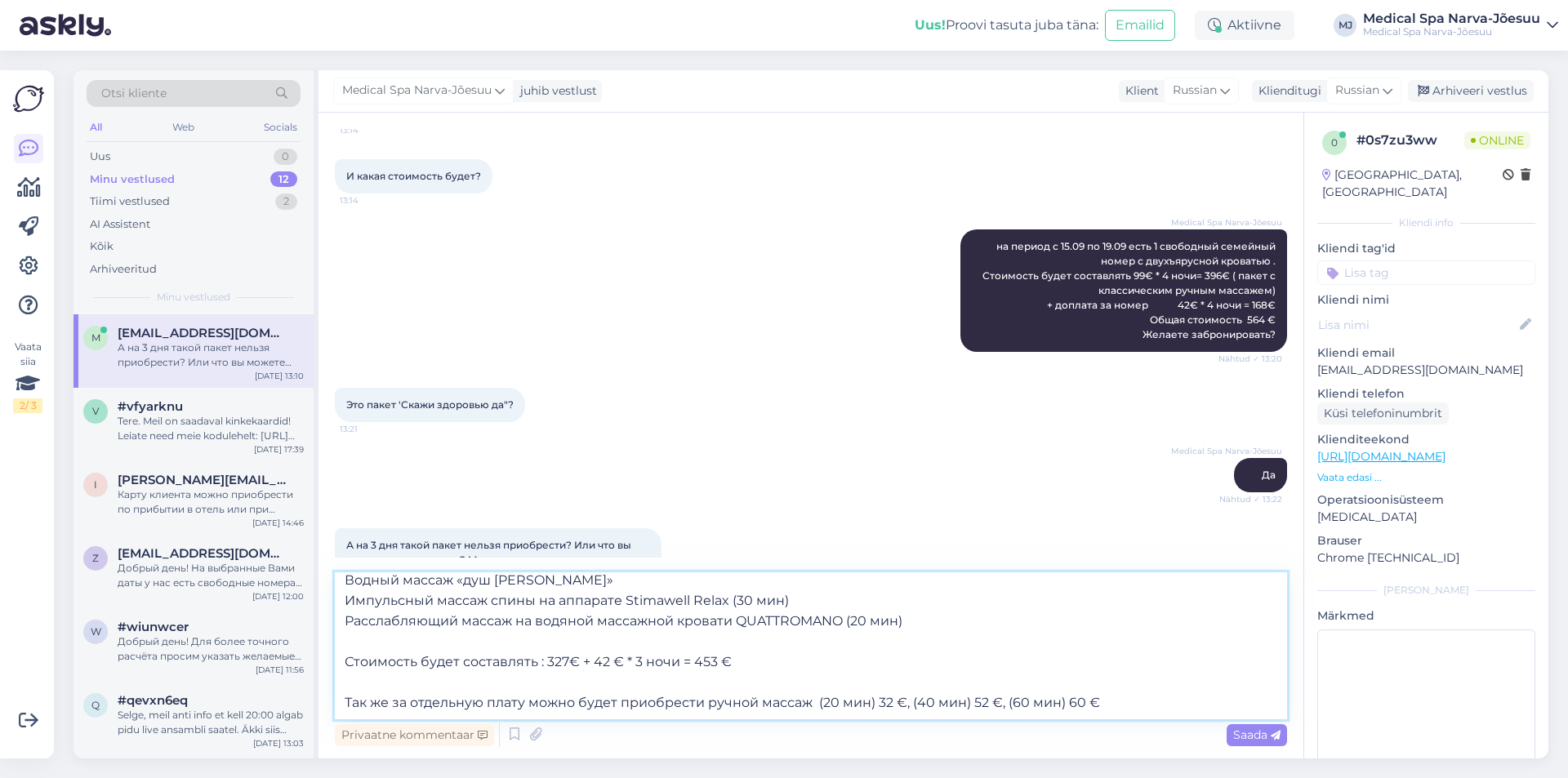
scroll to position [111, 0]
type textarea "Мы можем порекомендовать Вам мини-пакет "Здоровье" [URL][DOMAIN_NAME] В пакет в…"
click at [1239, 733] on span "Saada" at bounding box center [1257, 735] width 47 height 15
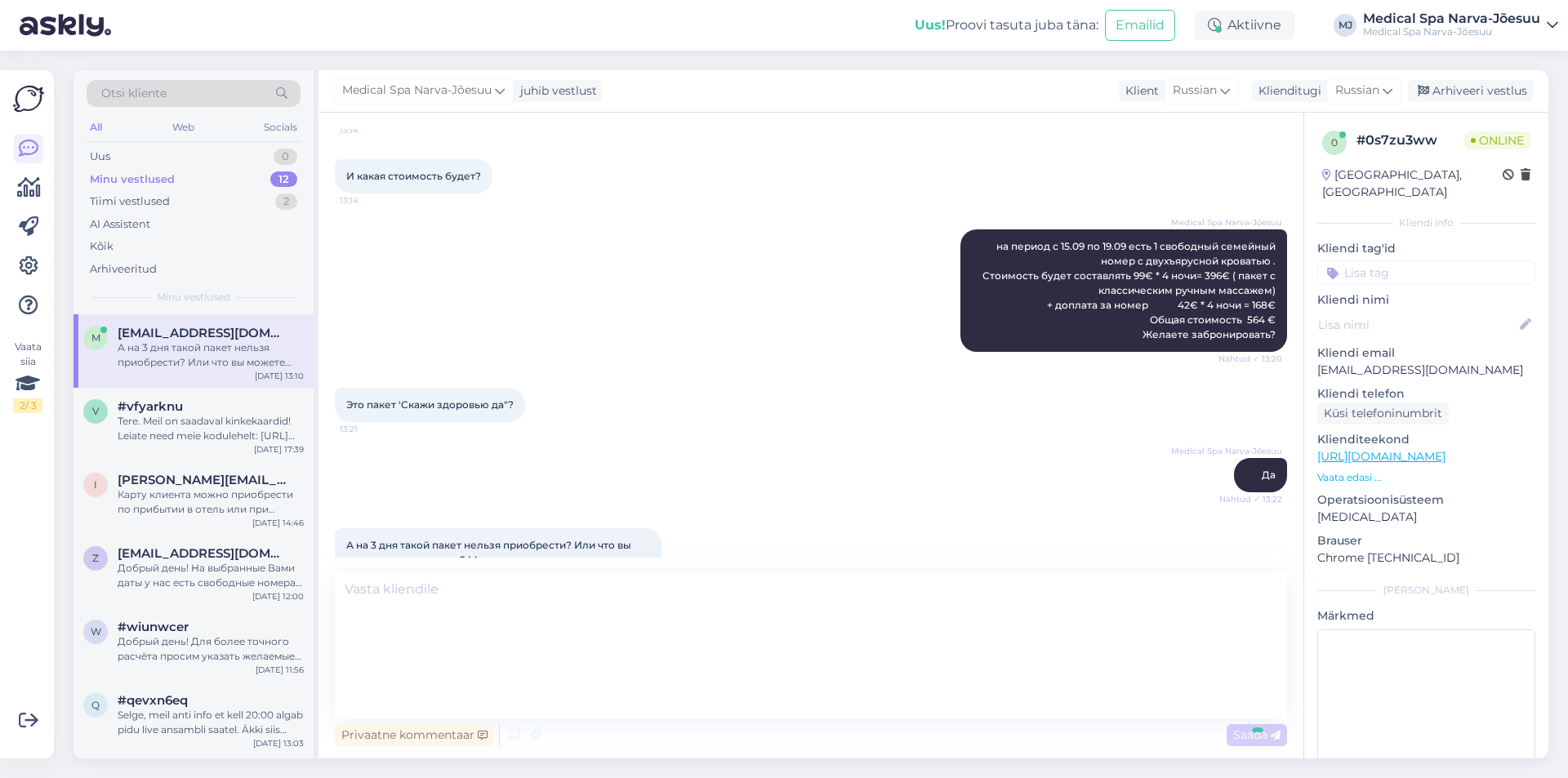
scroll to position [0, 0]
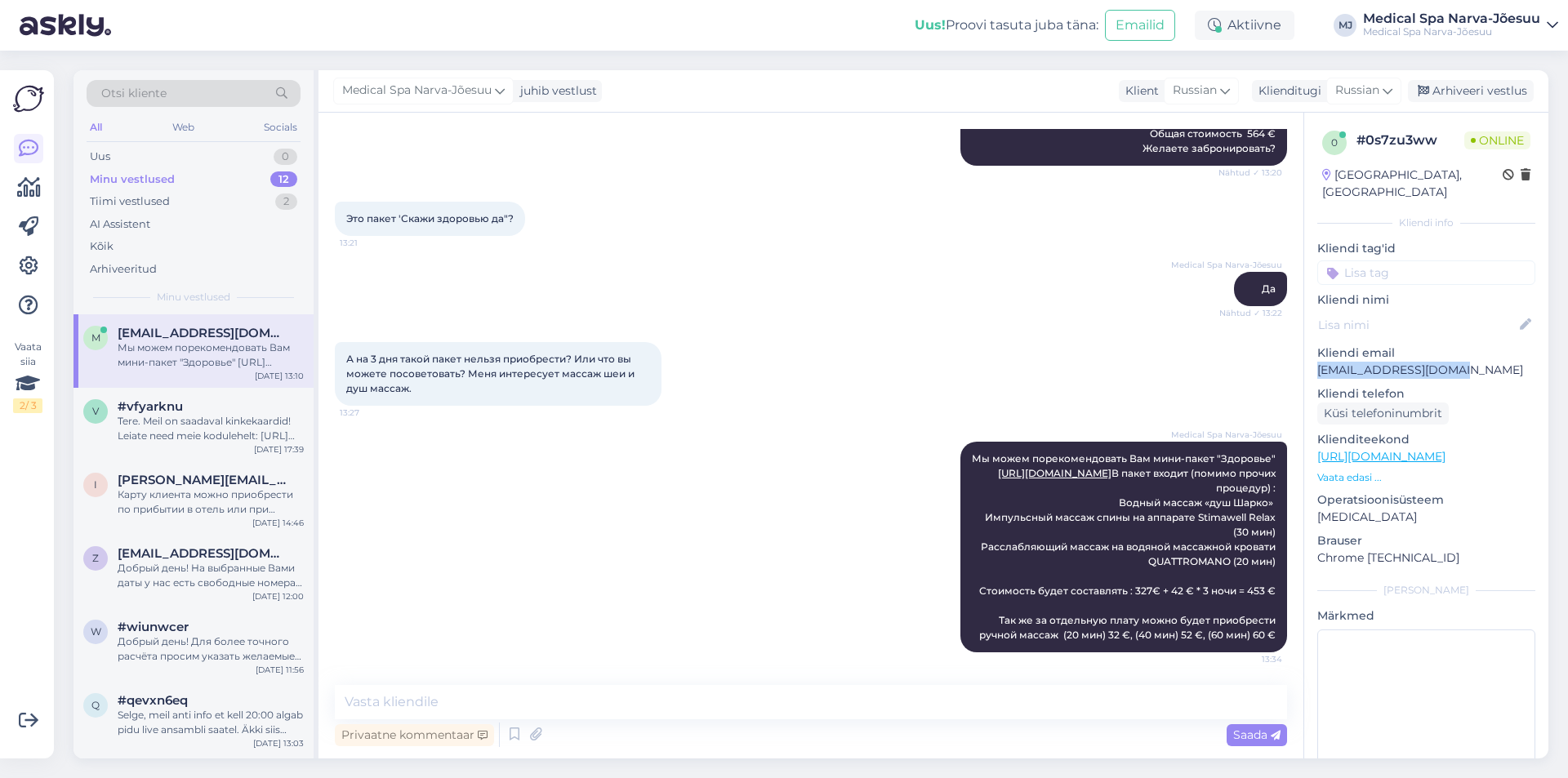
drag, startPoint x: 1470, startPoint y: 348, endPoint x: 1318, endPoint y: 358, distance: 152.3
click at [1318, 362] on p "[EMAIL_ADDRESS][DOMAIN_NAME]" at bounding box center [1427, 370] width 218 height 17
copy p "[EMAIL_ADDRESS][DOMAIN_NAME]"
click at [225, 443] on div "Tere. Meil on saadaval kinkekaardid! Leiate need meie kodulehelt: [URL][DOMAIN_…" at bounding box center [210, 428] width 187 height 29
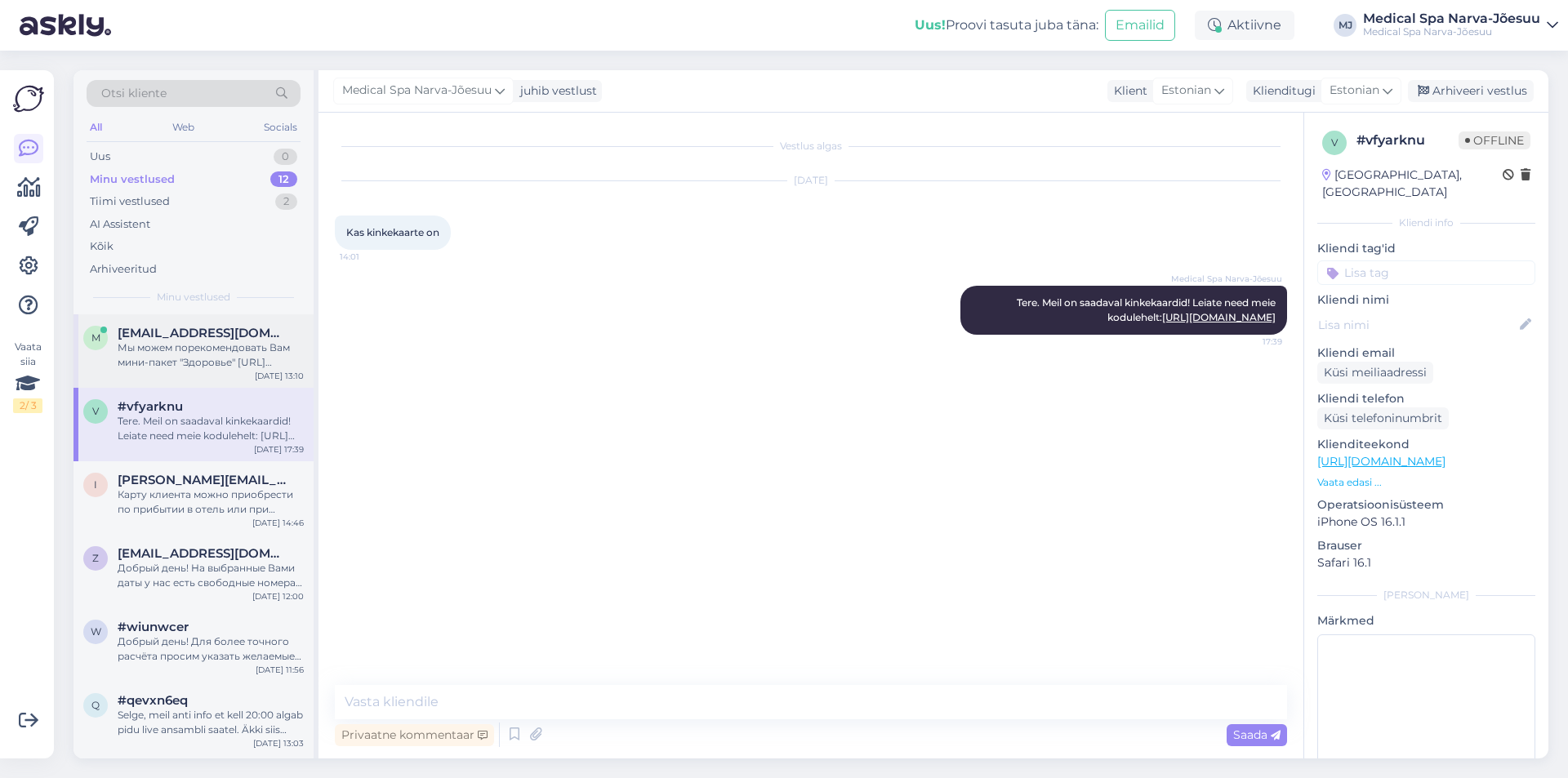
click at [194, 351] on div "Мы можем порекомендовать Вам мини-пакет "Здоровье" [URL][DOMAIN_NAME] В пакет в…" at bounding box center [210, 355] width 187 height 29
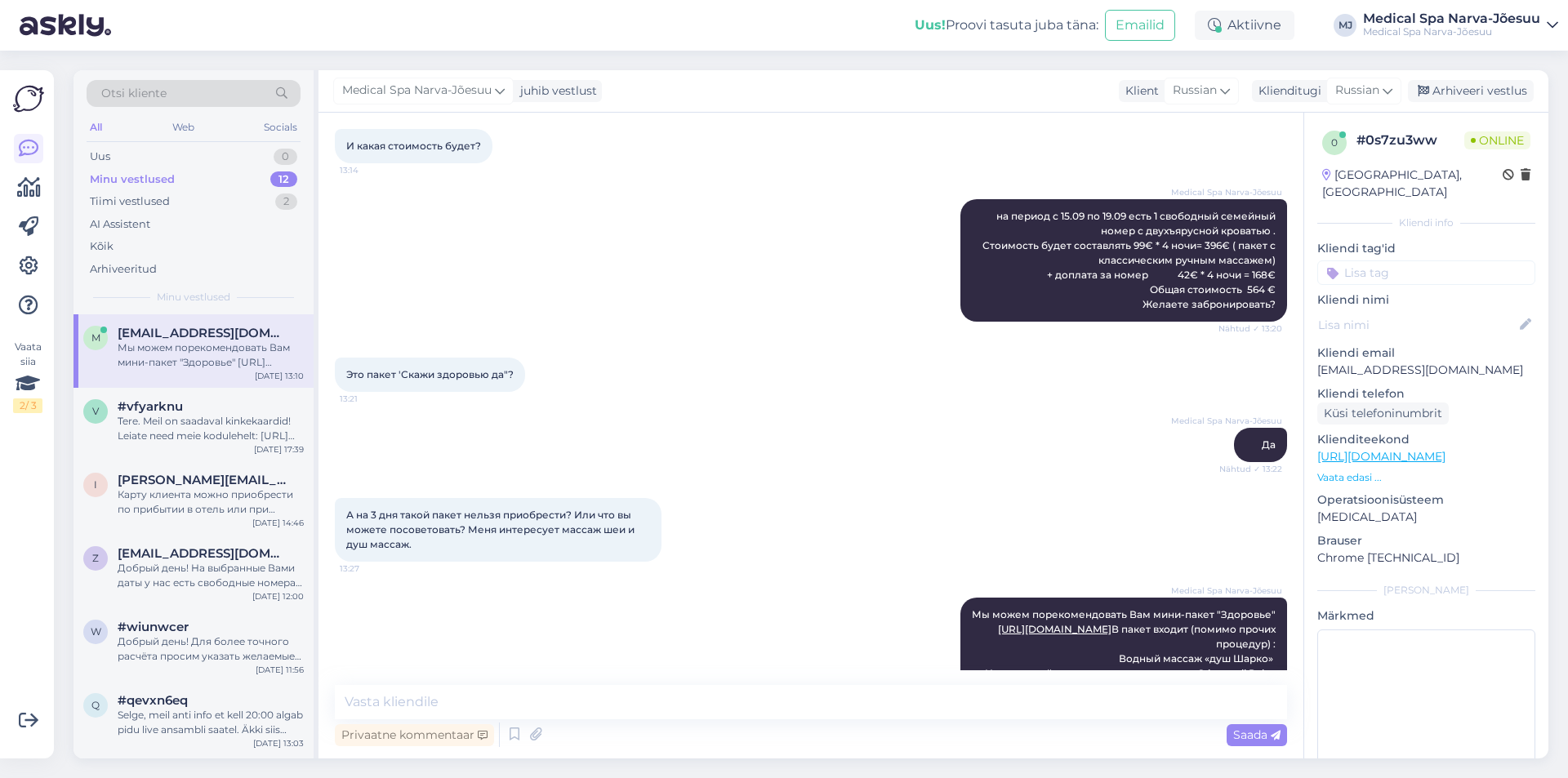
scroll to position [942, 0]
